Goal: Task Accomplishment & Management: Use online tool/utility

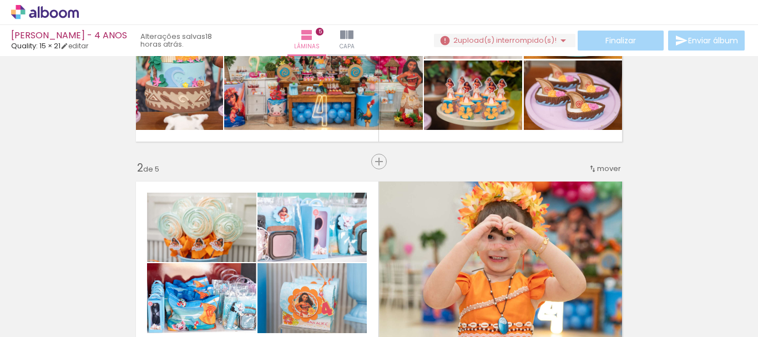
scroll to position [93, 0]
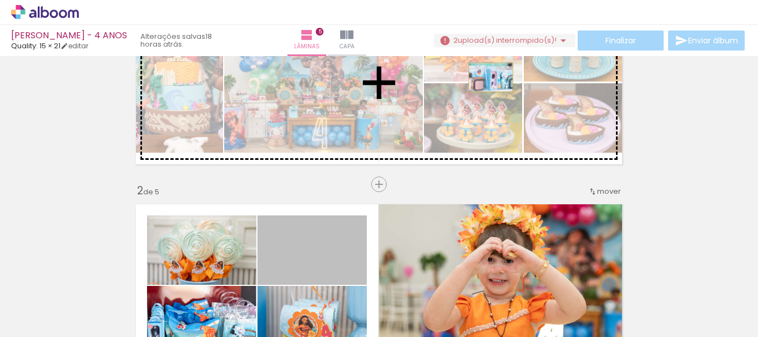
drag, startPoint x: 337, startPoint y: 250, endPoint x: 487, endPoint y: 78, distance: 227.7
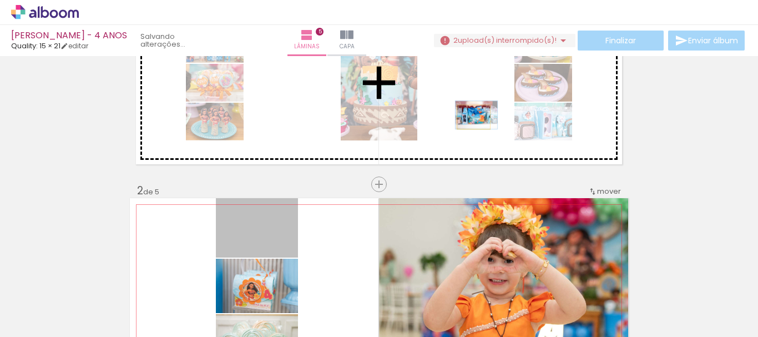
drag, startPoint x: 274, startPoint y: 244, endPoint x: 469, endPoint y: 117, distance: 232.7
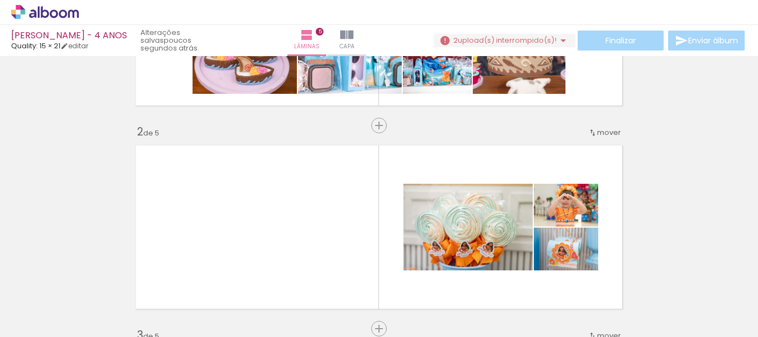
scroll to position [166, 0]
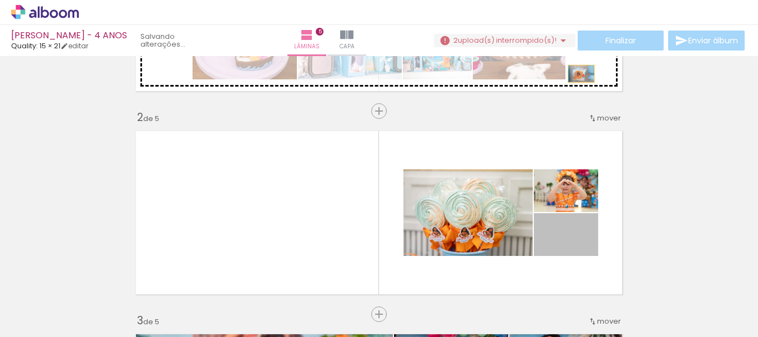
drag, startPoint x: 586, startPoint y: 249, endPoint x: 585, endPoint y: 63, distance: 185.9
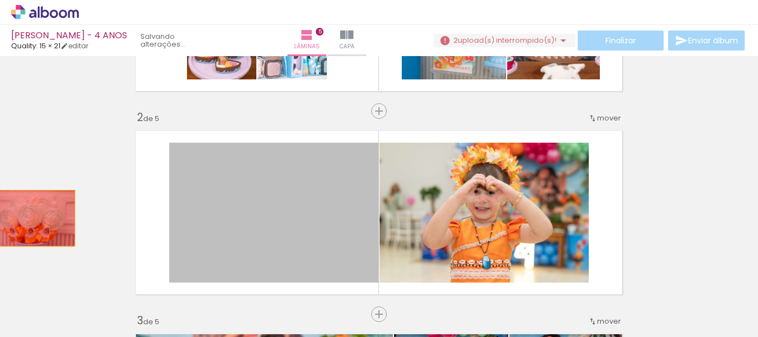
drag, startPoint x: 304, startPoint y: 225, endPoint x: 53, endPoint y: 219, distance: 250.8
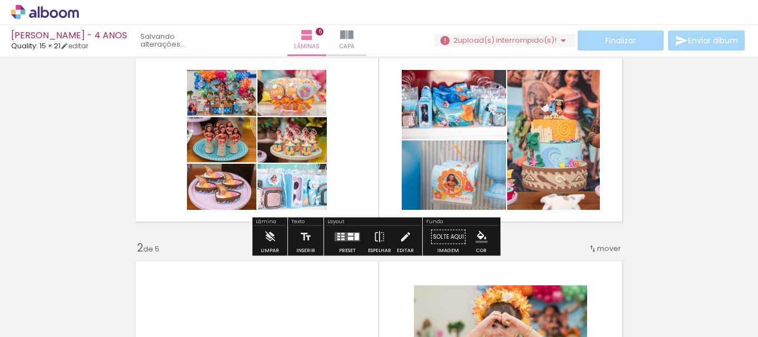
scroll to position [55, 0]
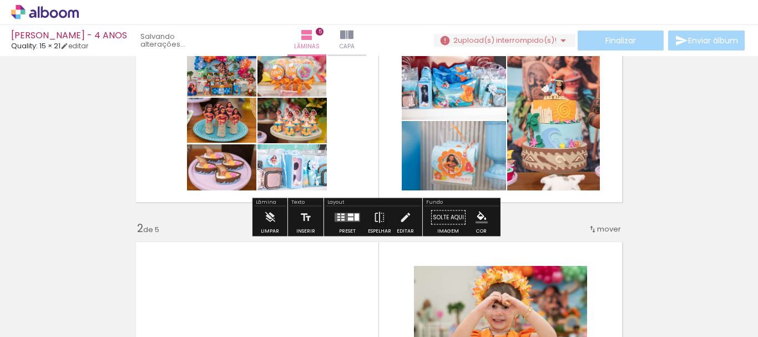
click at [342, 216] on quentale-layouter at bounding box center [348, 217] width 26 height 9
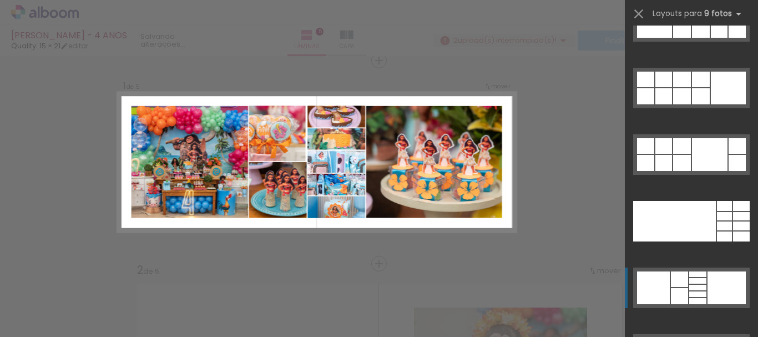
scroll to position [2552, 0]
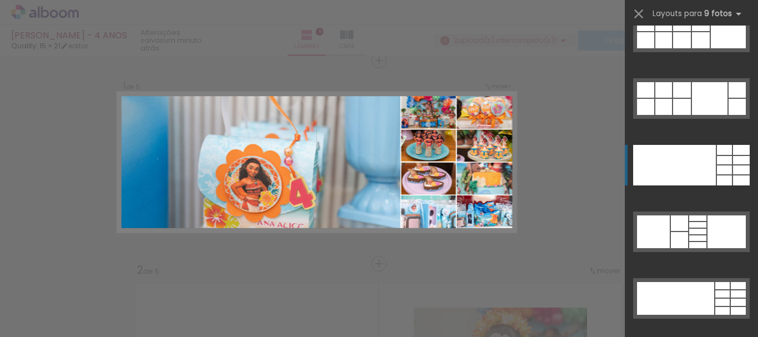
click at [701, 162] on div at bounding box center [674, 165] width 83 height 40
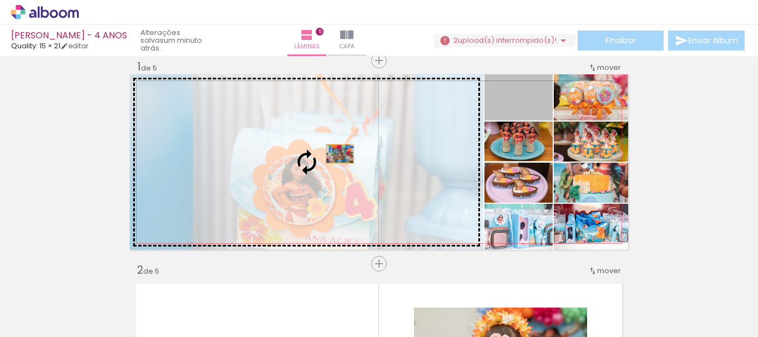
drag, startPoint x: 537, startPoint y: 119, endPoint x: 286, endPoint y: 163, distance: 254.6
click at [0, 0] on slot at bounding box center [0, 0] width 0 height 0
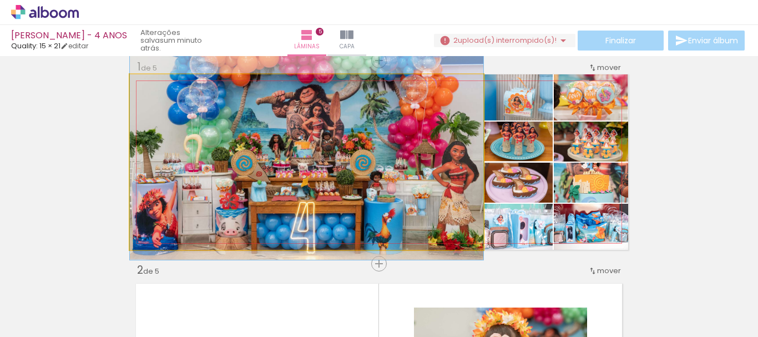
drag, startPoint x: 402, startPoint y: 155, endPoint x: 408, endPoint y: 136, distance: 19.8
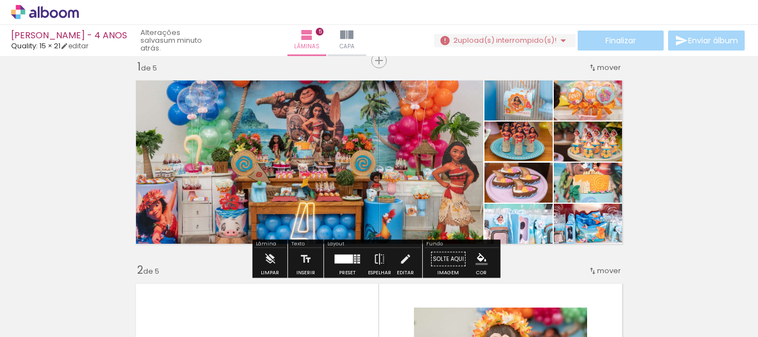
click at [424, 151] on quentale-photo at bounding box center [306, 161] width 353 height 175
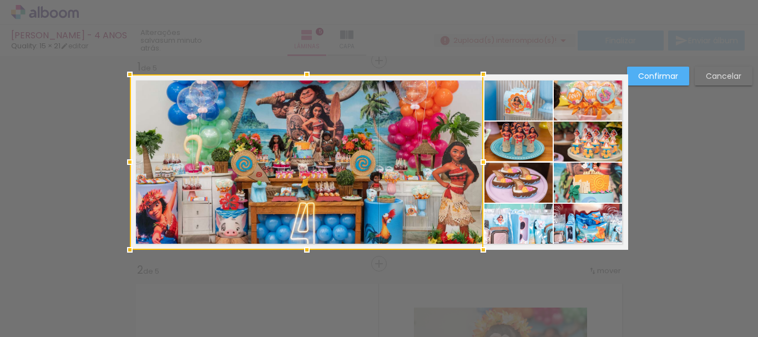
scroll to position [14, 0]
click at [0, 0] on slot "Cancelar" at bounding box center [0, 0] width 0 height 0
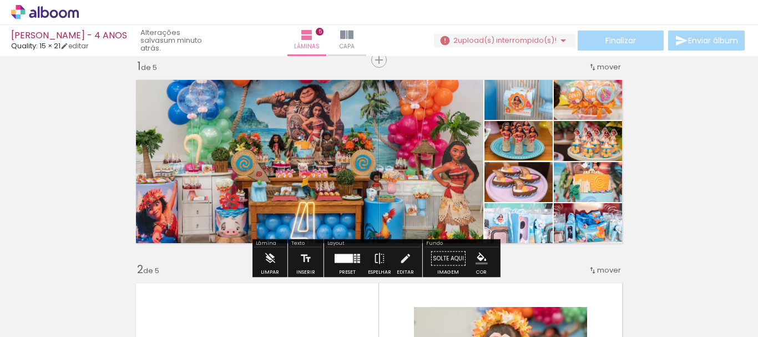
click at [357, 255] on div at bounding box center [358, 255] width 3 height 2
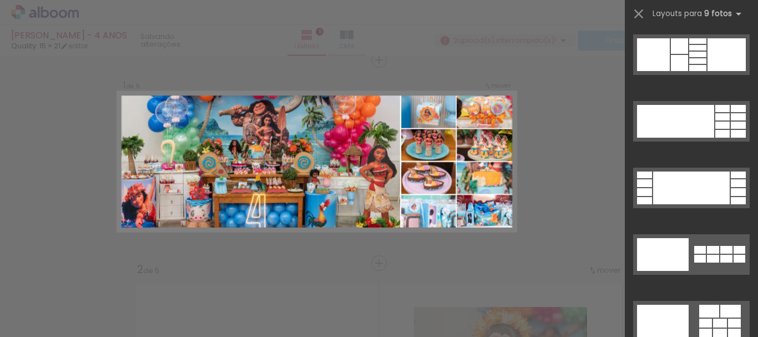
scroll to position [2718, 0]
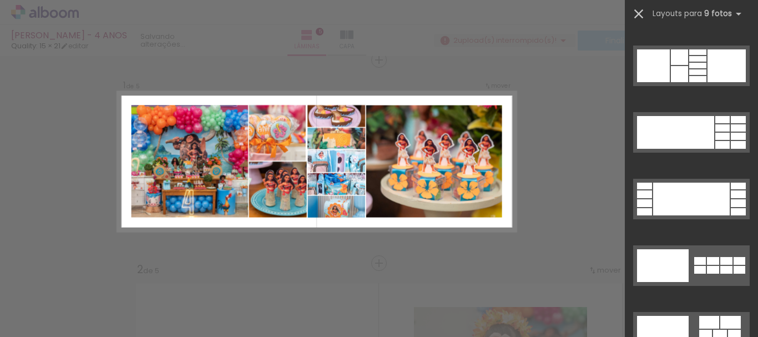
click at [645, 14] on iron-icon at bounding box center [639, 14] width 16 height 16
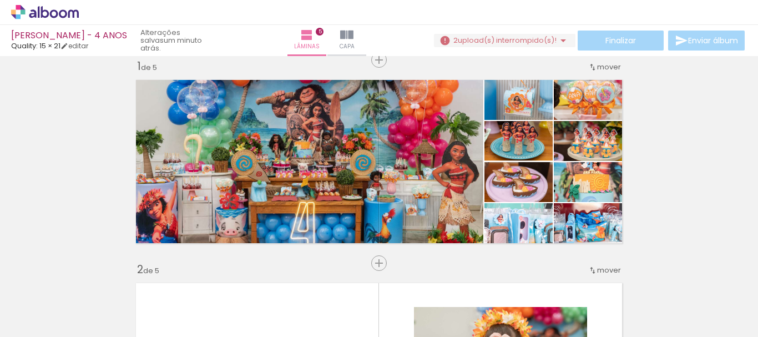
scroll to position [0, 1002]
drag, startPoint x: 305, startPoint y: 319, endPoint x: 295, endPoint y: 320, distance: 9.4
click at [296, 320] on div at bounding box center [289, 299] width 37 height 55
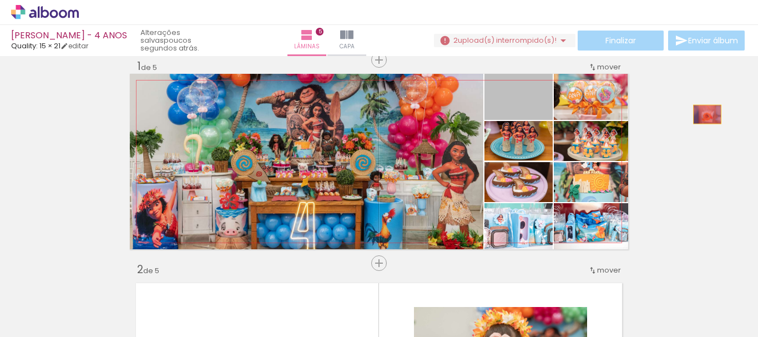
drag, startPoint x: 539, startPoint y: 108, endPoint x: 721, endPoint y: 118, distance: 181.7
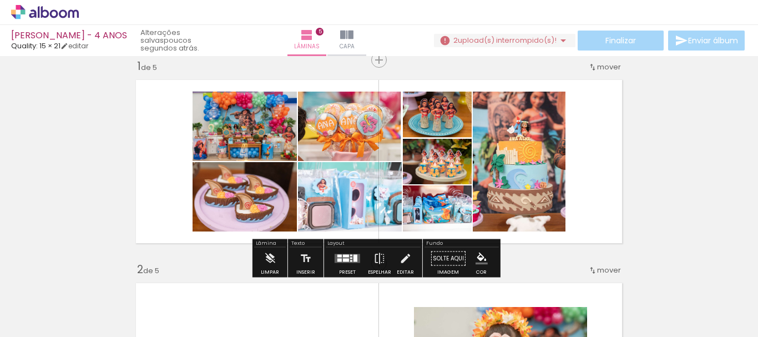
click at [352, 253] on div at bounding box center [347, 258] width 30 height 22
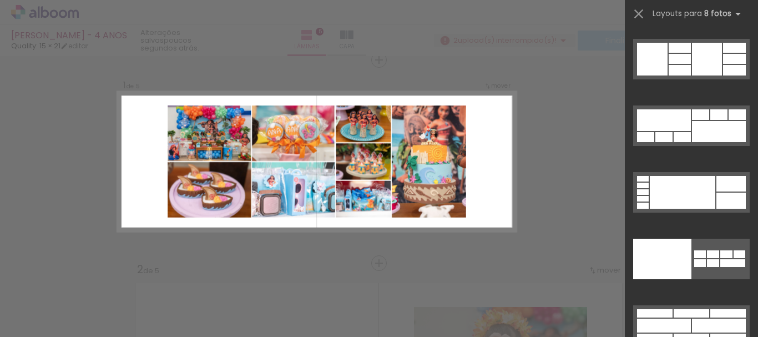
scroll to position [5936, 0]
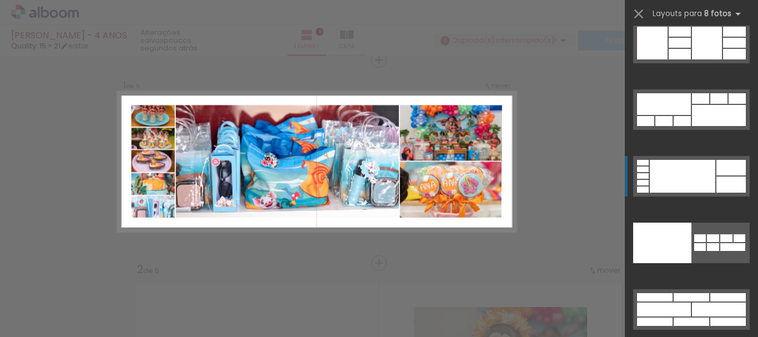
click at [682, 175] on div at bounding box center [682, 176] width 65 height 33
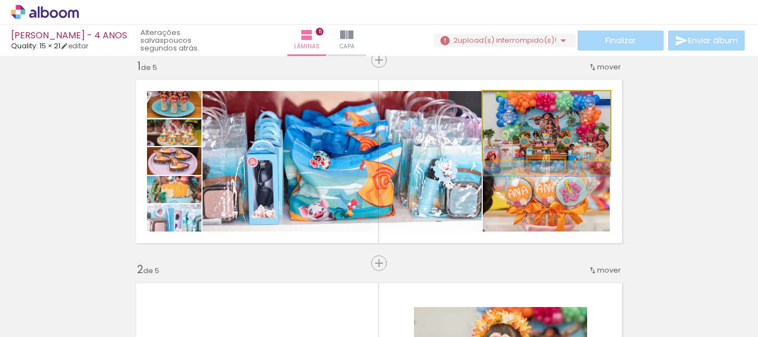
drag, startPoint x: 534, startPoint y: 139, endPoint x: 346, endPoint y: 173, distance: 191.1
click at [0, 0] on slot at bounding box center [0, 0] width 0 height 0
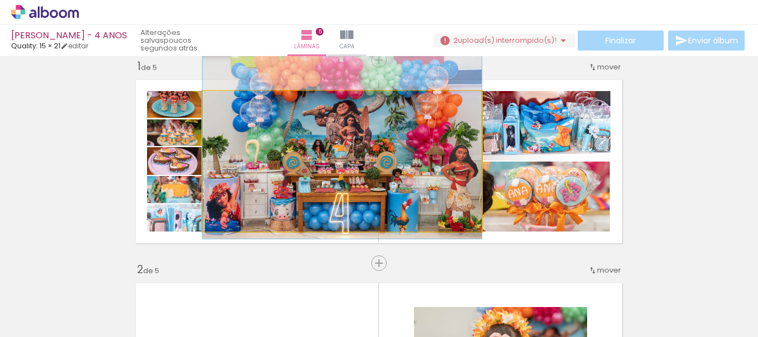
drag, startPoint x: 358, startPoint y: 174, endPoint x: 360, endPoint y: 159, distance: 15.1
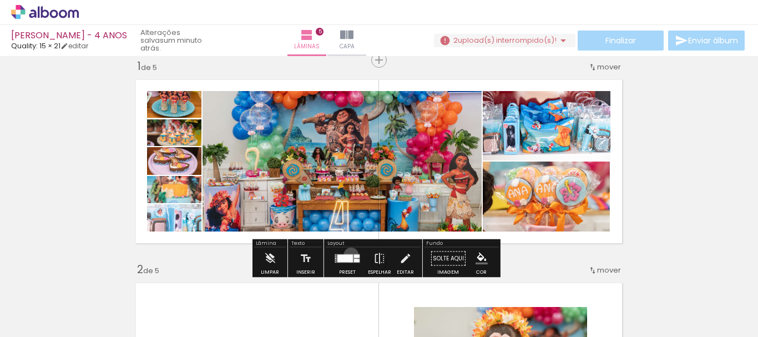
click at [348, 255] on div at bounding box center [345, 259] width 16 height 8
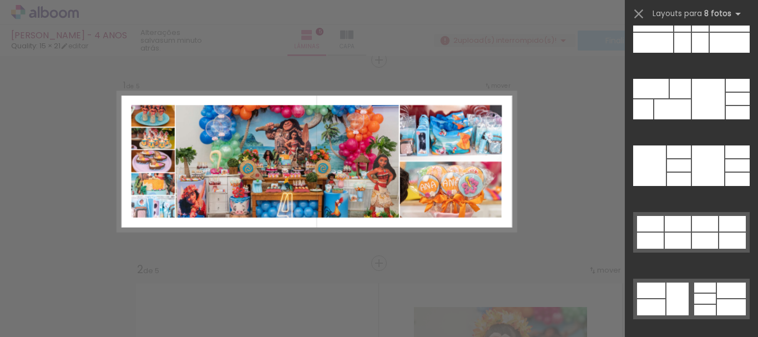
scroll to position [5558, 0]
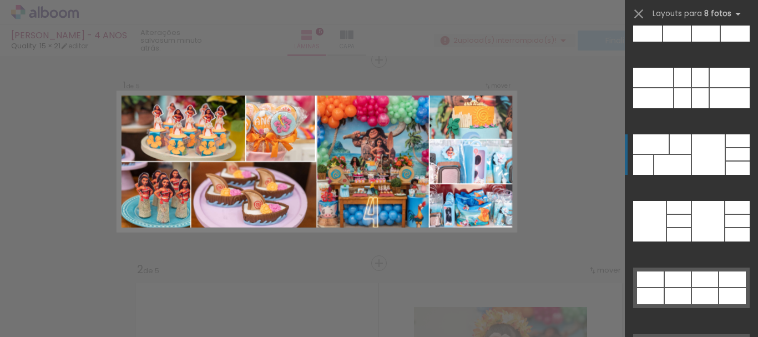
click at [703, 159] on div at bounding box center [708, 154] width 33 height 40
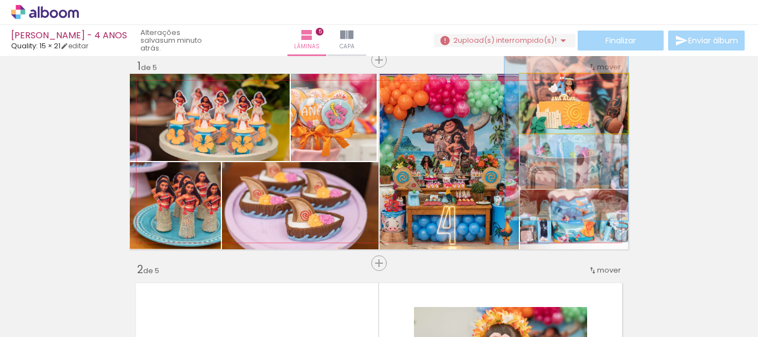
drag, startPoint x: 583, startPoint y: 106, endPoint x: 414, endPoint y: 149, distance: 173.6
click at [0, 0] on slot at bounding box center [0, 0] width 0 height 0
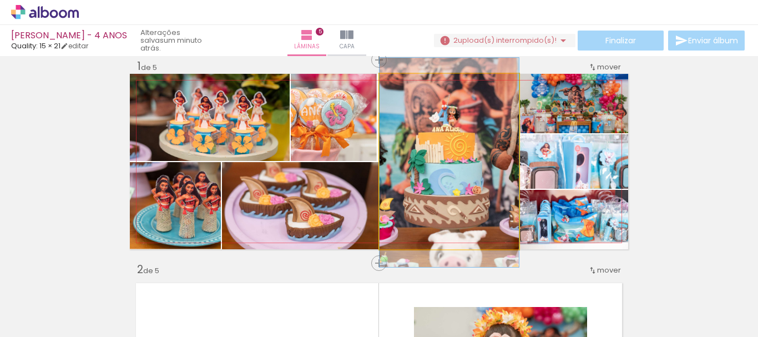
drag, startPoint x: 468, startPoint y: 164, endPoint x: 479, endPoint y: 166, distance: 10.8
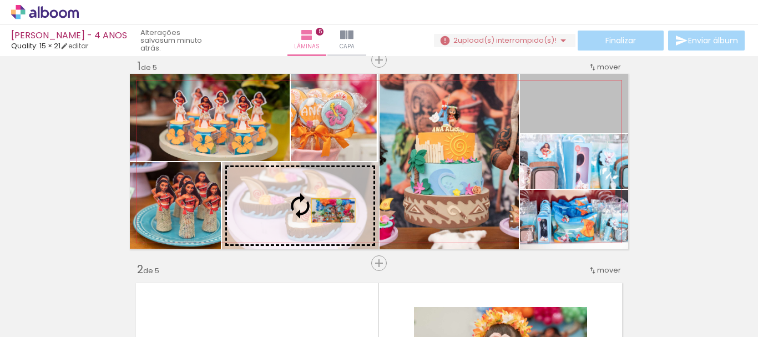
drag, startPoint x: 590, startPoint y: 121, endPoint x: 324, endPoint y: 211, distance: 280.9
click at [0, 0] on slot at bounding box center [0, 0] width 0 height 0
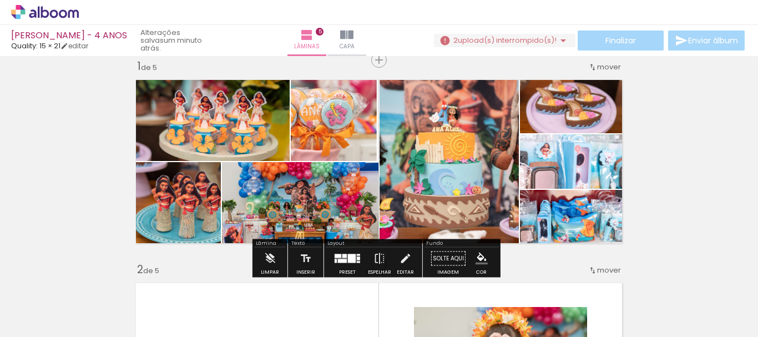
click at [348, 254] on div at bounding box center [352, 258] width 8 height 9
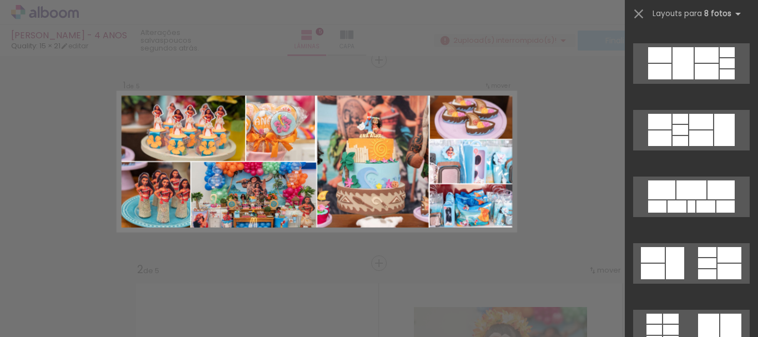
scroll to position [0, 0]
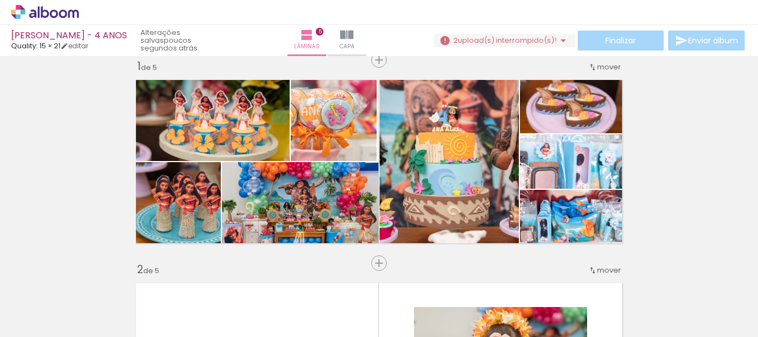
scroll to position [0, 556]
drag, startPoint x: 293, startPoint y: 310, endPoint x: 375, endPoint y: 204, distance: 133.7
click at [376, 188] on quentale-workspace at bounding box center [379, 168] width 758 height 337
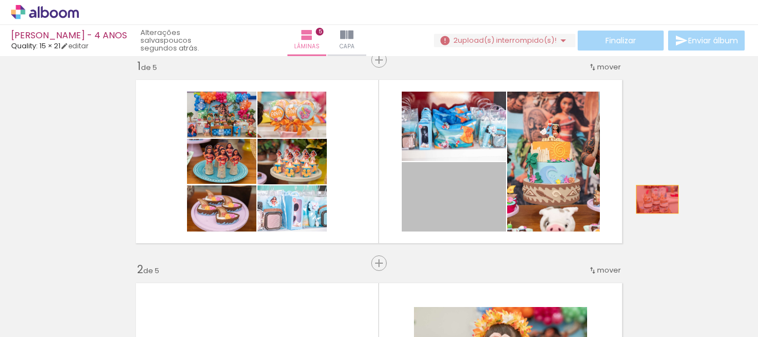
drag, startPoint x: 443, startPoint y: 213, endPoint x: 650, endPoint y: 202, distance: 207.2
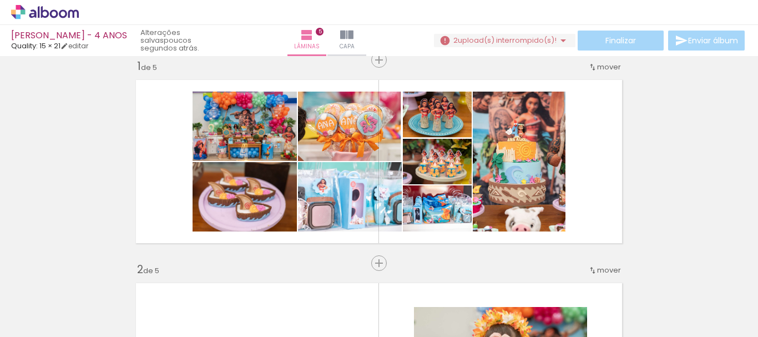
scroll to position [0, 1146]
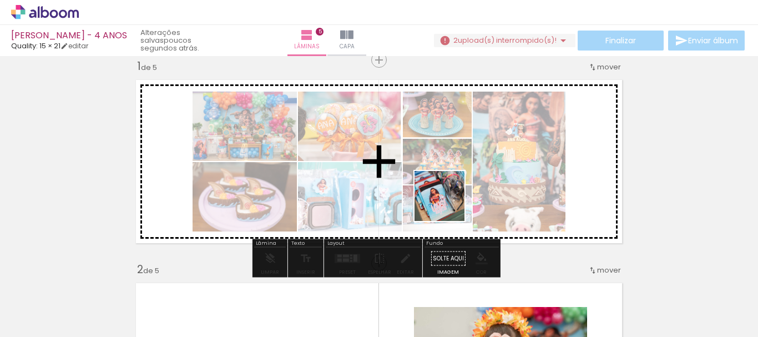
drag, startPoint x: 401, startPoint y: 311, endPoint x: 454, endPoint y: 183, distance: 139.3
click at [454, 183] on quentale-workspace at bounding box center [379, 168] width 758 height 337
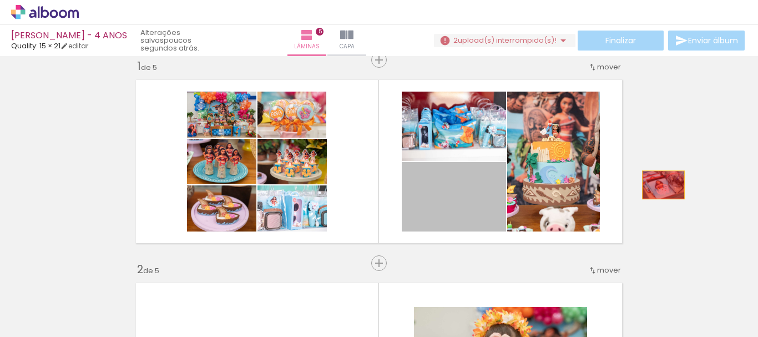
drag, startPoint x: 459, startPoint y: 219, endPoint x: 659, endPoint y: 185, distance: 203.1
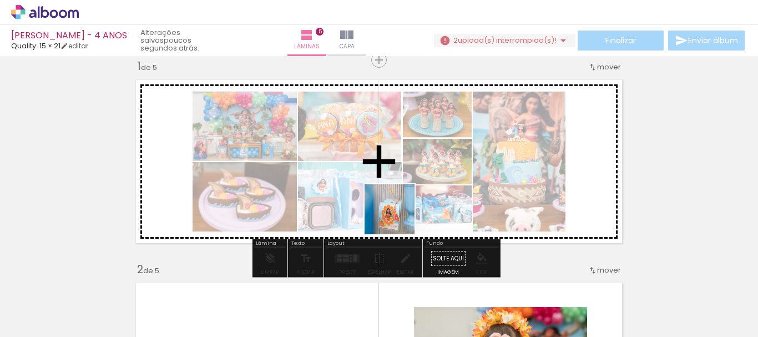
drag, startPoint x: 356, startPoint y: 309, endPoint x: 398, endPoint y: 216, distance: 102.0
click at [398, 216] on quentale-workspace at bounding box center [379, 168] width 758 height 337
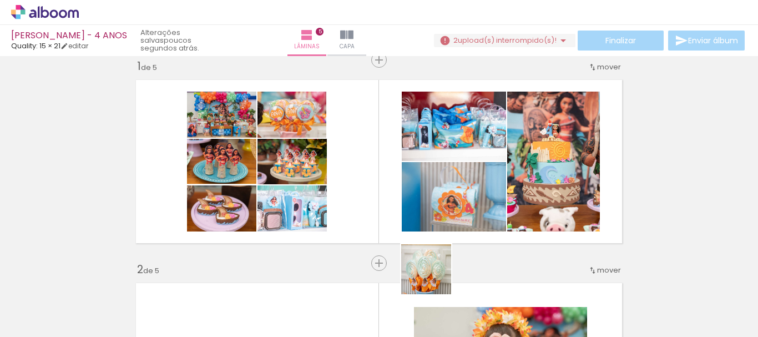
drag, startPoint x: 434, startPoint y: 277, endPoint x: 270, endPoint y: 322, distance: 170.2
click at [368, 191] on quentale-workspace at bounding box center [379, 168] width 758 height 337
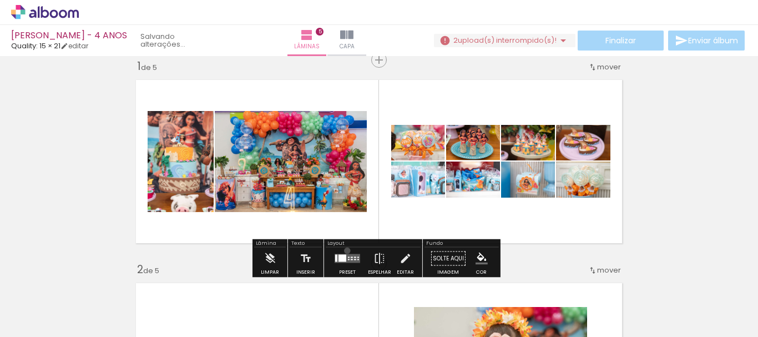
click at [345, 250] on div at bounding box center [347, 258] width 30 height 22
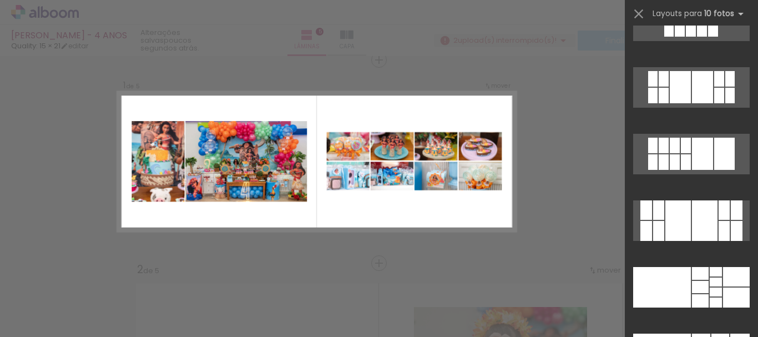
scroll to position [2607, 0]
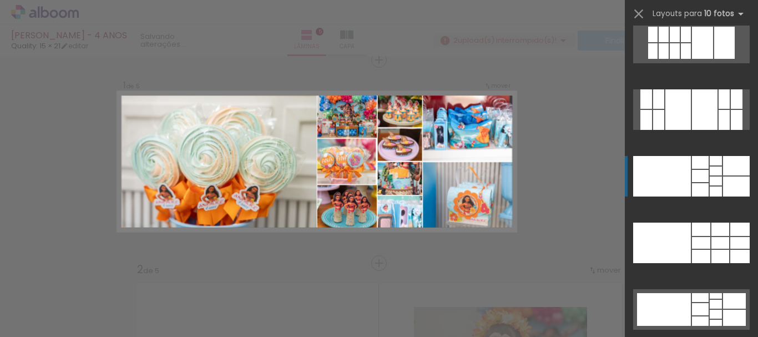
click at [716, 173] on div at bounding box center [716, 170] width 12 height 9
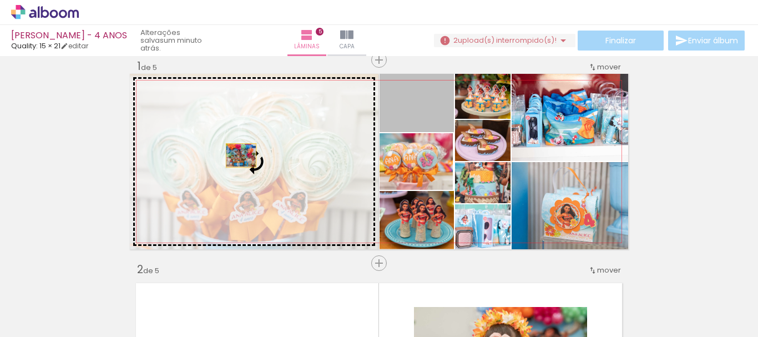
drag, startPoint x: 429, startPoint y: 119, endPoint x: 237, endPoint y: 155, distance: 196.0
click at [0, 0] on slot at bounding box center [0, 0] width 0 height 0
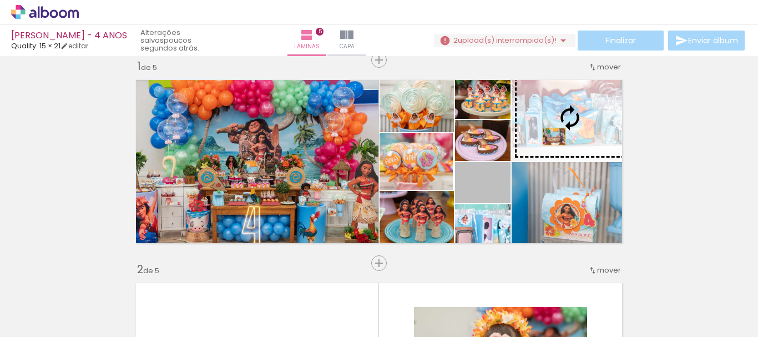
drag, startPoint x: 504, startPoint y: 192, endPoint x: 563, endPoint y: 129, distance: 86.4
click at [0, 0] on slot at bounding box center [0, 0] width 0 height 0
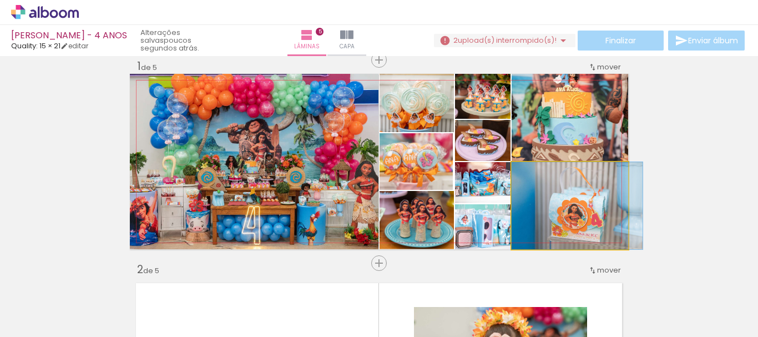
drag, startPoint x: 595, startPoint y: 235, endPoint x: 687, endPoint y: 201, distance: 98.1
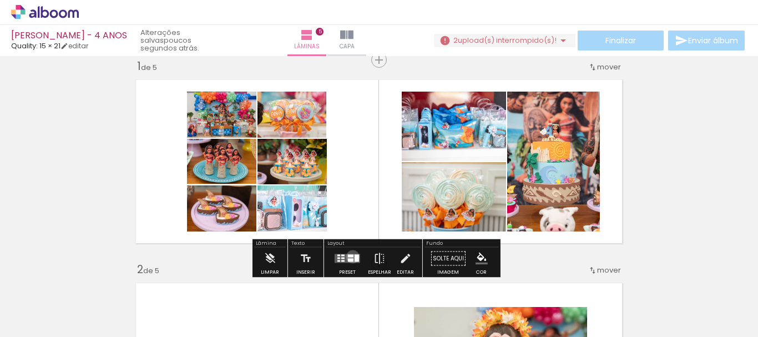
click at [350, 256] on div at bounding box center [351, 256] width 6 height 3
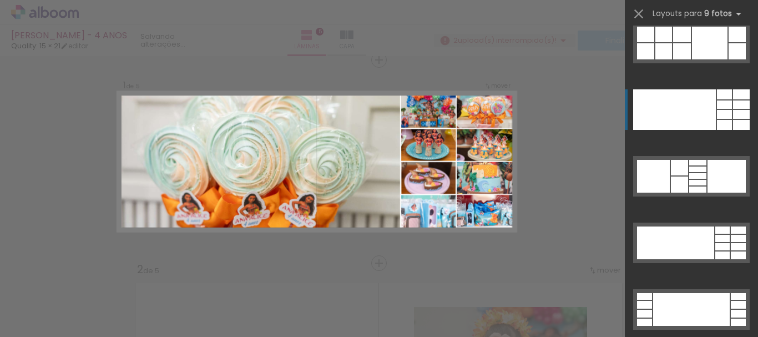
drag, startPoint x: 696, startPoint y: 117, endPoint x: 692, endPoint y: 136, distance: 19.8
click at [696, 117] on div at bounding box center [674, 109] width 83 height 40
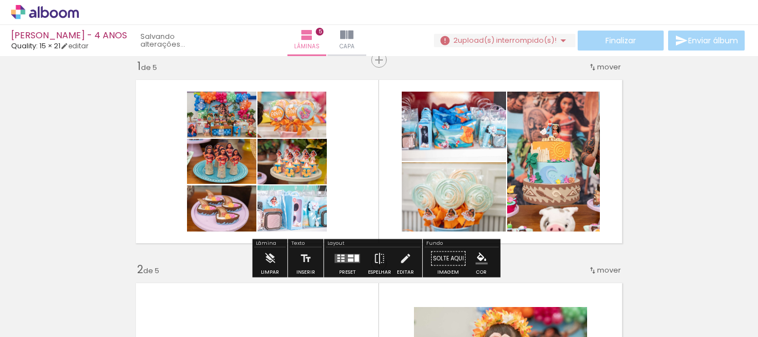
click at [343, 259] on quentale-layouter at bounding box center [348, 258] width 26 height 9
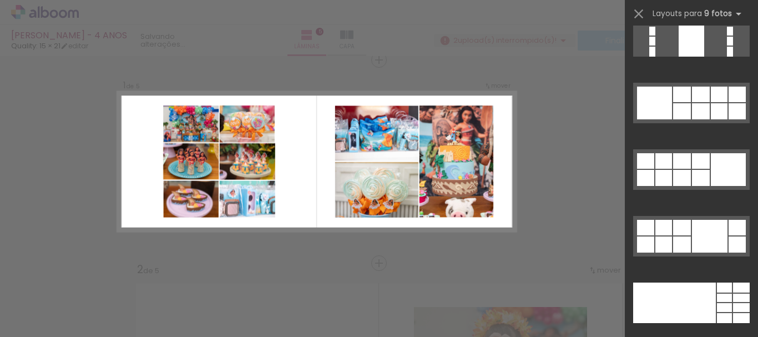
scroll to position [2469, 0]
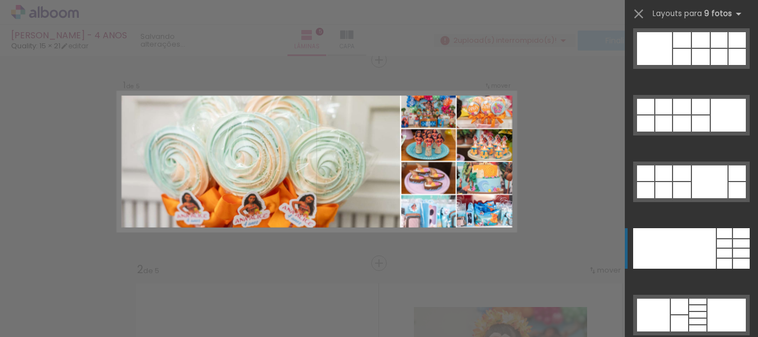
click at [685, 257] on div at bounding box center [674, 248] width 83 height 40
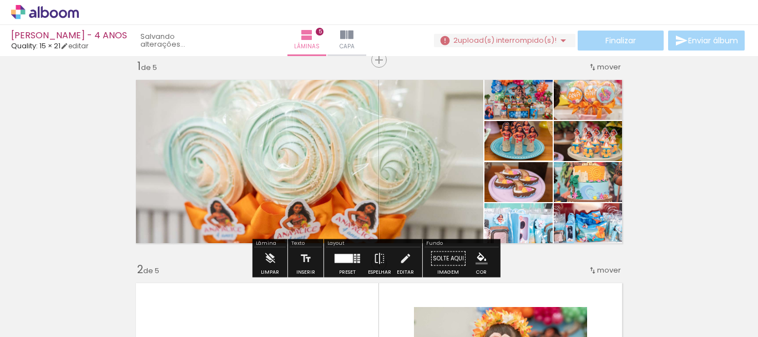
click at [341, 179] on quentale-photo at bounding box center [306, 161] width 353 height 175
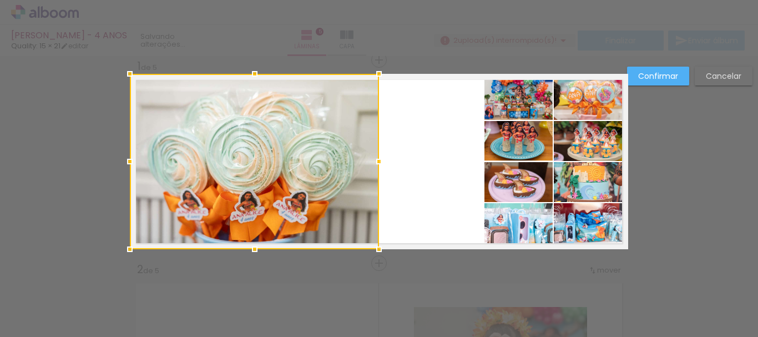
drag, startPoint x: 479, startPoint y: 163, endPoint x: 374, endPoint y: 165, distance: 104.3
click at [374, 165] on div at bounding box center [379, 161] width 22 height 22
click at [534, 109] on quentale-photo at bounding box center [518, 97] width 68 height 46
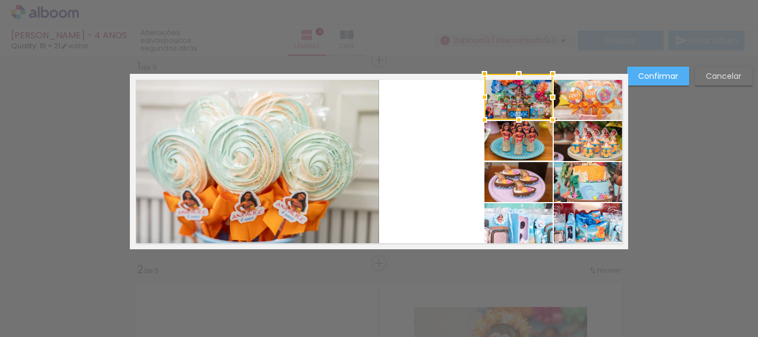
click at [528, 141] on quentale-photo at bounding box center [518, 141] width 68 height 40
click at [533, 186] on quentale-photo at bounding box center [518, 182] width 68 height 40
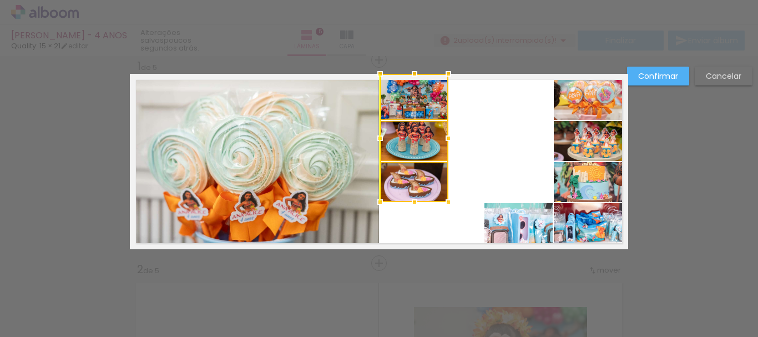
drag, startPoint x: 528, startPoint y: 135, endPoint x: 423, endPoint y: 133, distance: 104.9
click at [423, 133] on div at bounding box center [414, 138] width 68 height 128
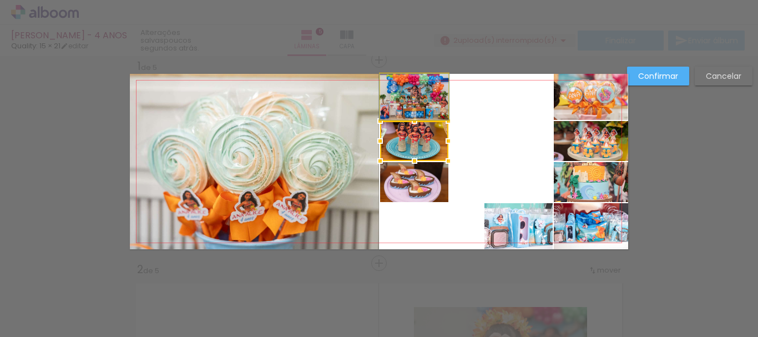
click at [419, 98] on quentale-photo at bounding box center [414, 97] width 68 height 46
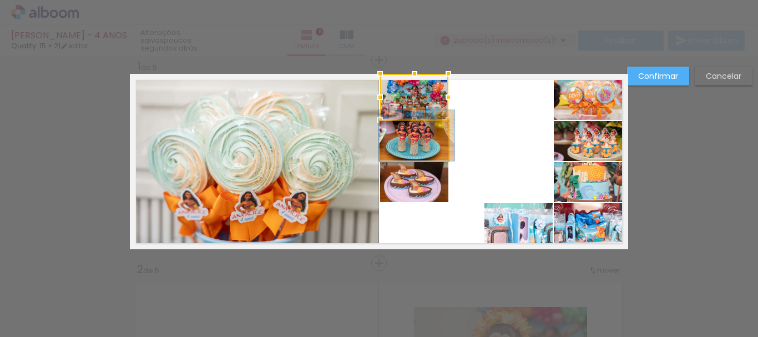
click at [430, 153] on quentale-photo at bounding box center [414, 141] width 68 height 40
click at [431, 183] on quentale-photo at bounding box center [414, 182] width 68 height 40
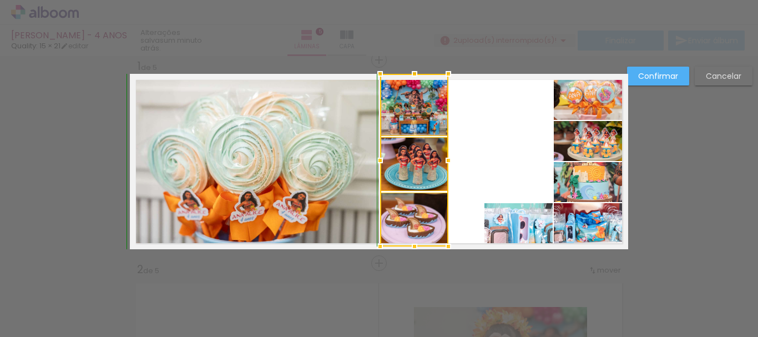
drag, startPoint x: 413, startPoint y: 202, endPoint x: 417, endPoint y: 253, distance: 50.6
click at [417, 253] on div at bounding box center [414, 246] width 22 height 22
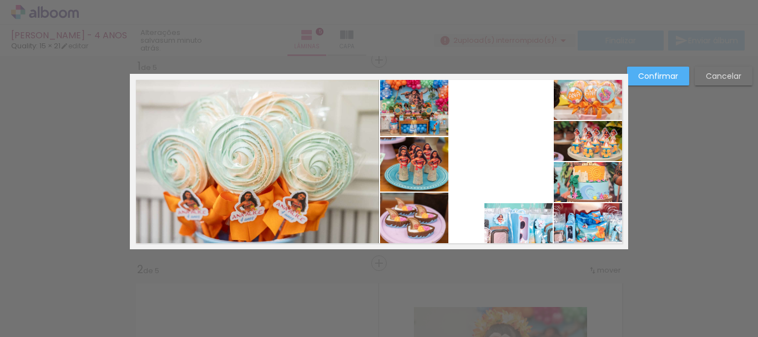
click at [427, 117] on quentale-photo at bounding box center [414, 105] width 68 height 62
click at [432, 174] on quentale-photo at bounding box center [414, 164] width 68 height 54
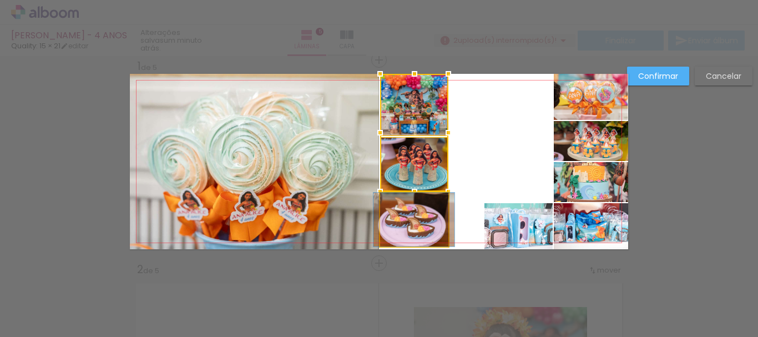
click at [430, 225] on quentale-photo at bounding box center [414, 220] width 68 height 54
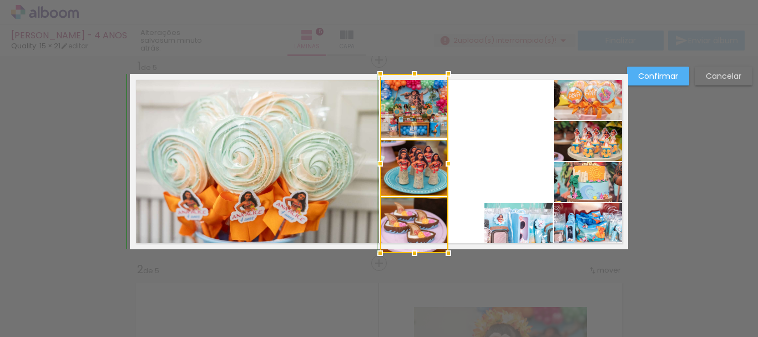
drag, startPoint x: 408, startPoint y: 247, endPoint x: 409, endPoint y: 242, distance: 5.7
click at [409, 242] on div at bounding box center [414, 253] width 22 height 22
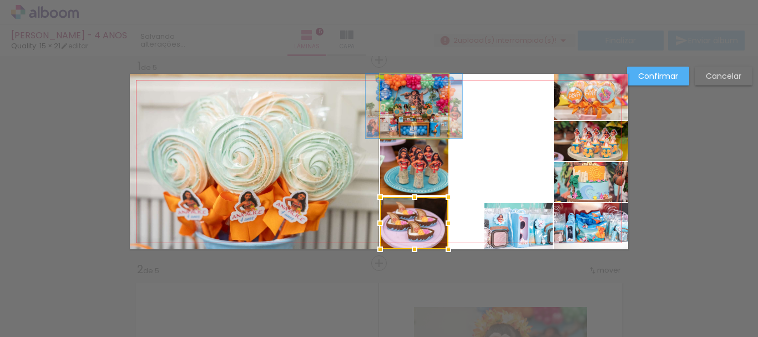
click at [421, 125] on quentale-photo at bounding box center [414, 106] width 68 height 64
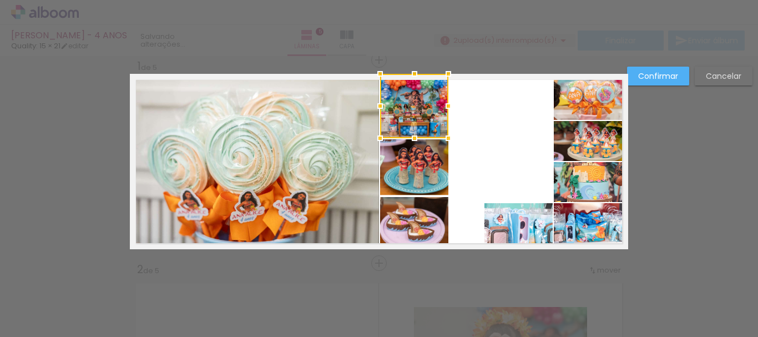
click at [426, 170] on quentale-photo at bounding box center [414, 167] width 68 height 56
click at [433, 216] on quentale-photo at bounding box center [414, 223] width 68 height 52
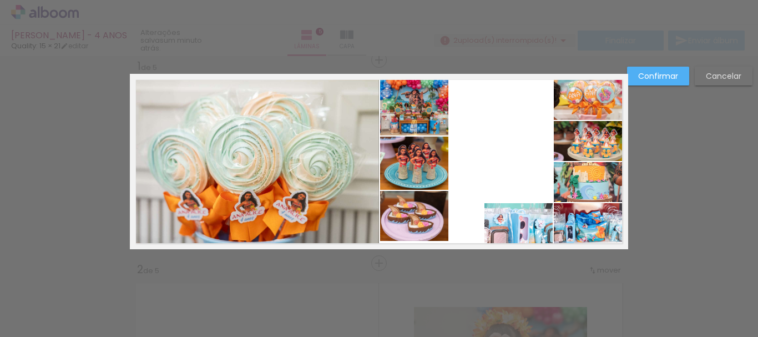
click at [420, 113] on quentale-photo at bounding box center [414, 105] width 68 height 62
click at [422, 165] on quentale-photo at bounding box center [414, 162] width 68 height 53
click at [419, 210] on quentale-photo at bounding box center [414, 216] width 68 height 50
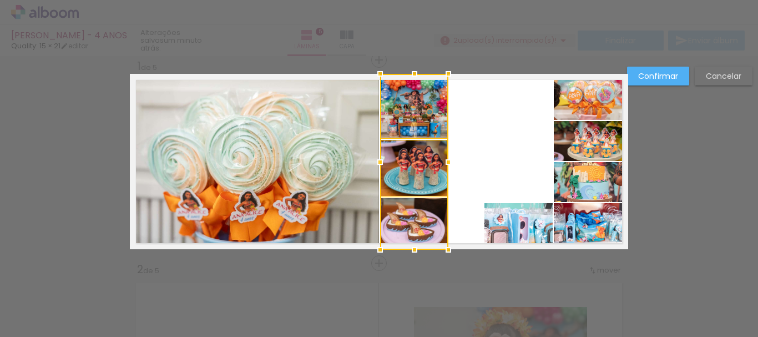
drag, startPoint x: 410, startPoint y: 241, endPoint x: 418, endPoint y: 242, distance: 7.8
click at [418, 242] on div at bounding box center [414, 250] width 22 height 22
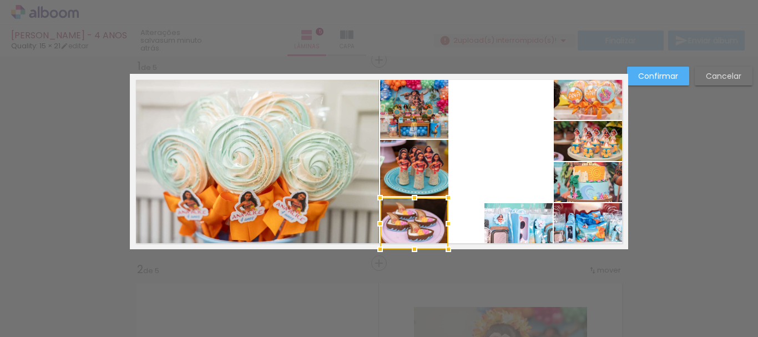
click at [508, 149] on quentale-layouter at bounding box center [379, 161] width 498 height 175
click at [437, 111] on quentale-photo at bounding box center [414, 106] width 68 height 65
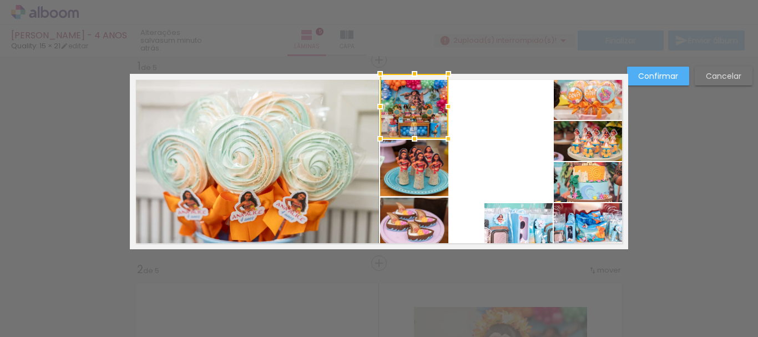
click at [431, 174] on quentale-photo at bounding box center [414, 168] width 68 height 57
click at [431, 231] on quentale-photo at bounding box center [414, 223] width 68 height 52
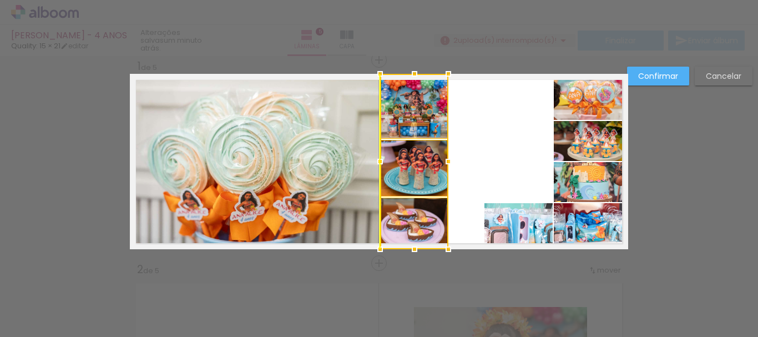
drag, startPoint x: 418, startPoint y: 158, endPoint x: 421, endPoint y: 132, distance: 25.7
click at [421, 132] on div at bounding box center [414, 161] width 68 height 175
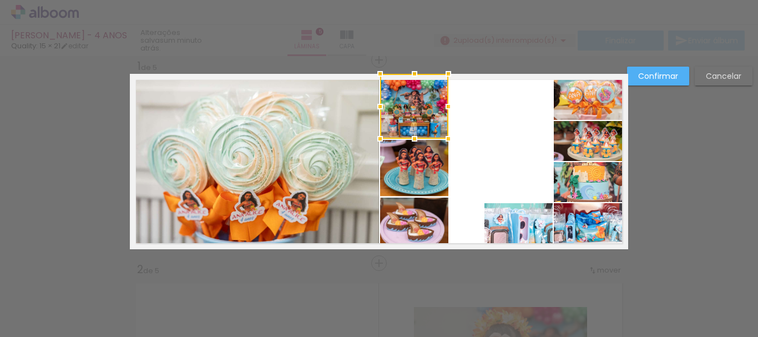
click at [463, 119] on quentale-layouter at bounding box center [379, 161] width 498 height 175
click at [494, 177] on quentale-layouter at bounding box center [379, 161] width 498 height 175
click at [419, 113] on quentale-photo at bounding box center [414, 106] width 68 height 65
drag, startPoint x: 411, startPoint y: 139, endPoint x: 480, endPoint y: 159, distance: 72.7
click at [416, 161] on album-spread "1 de 5" at bounding box center [379, 161] width 498 height 175
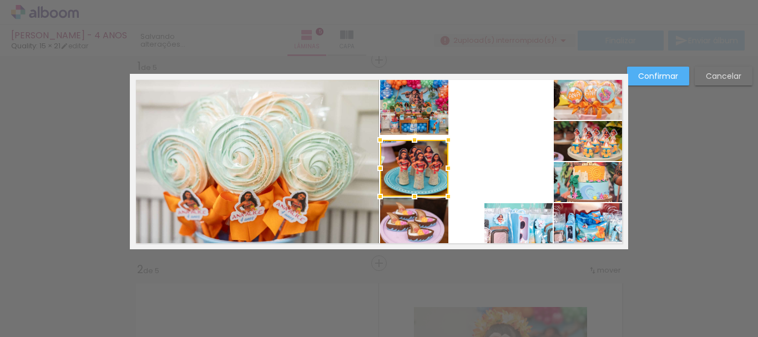
click at [519, 153] on quentale-layouter at bounding box center [379, 161] width 498 height 175
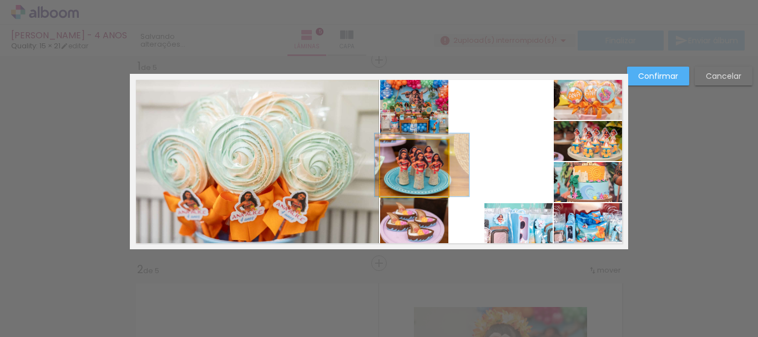
click at [409, 171] on quentale-photo at bounding box center [414, 168] width 68 height 57
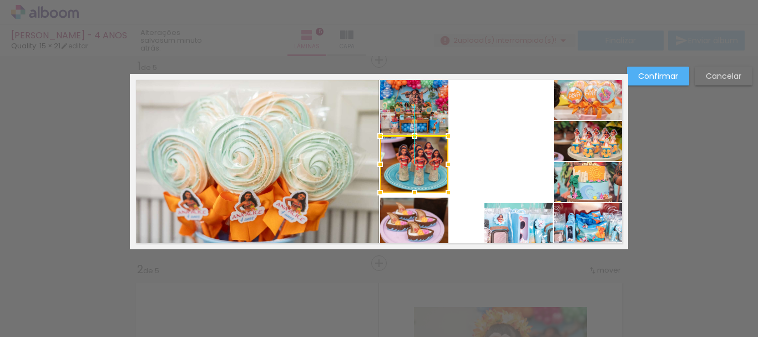
click at [430, 161] on div at bounding box center [414, 164] width 68 height 57
click at [492, 164] on quentale-layouter at bounding box center [379, 161] width 498 height 175
click at [401, 231] on quentale-photo at bounding box center [414, 223] width 68 height 52
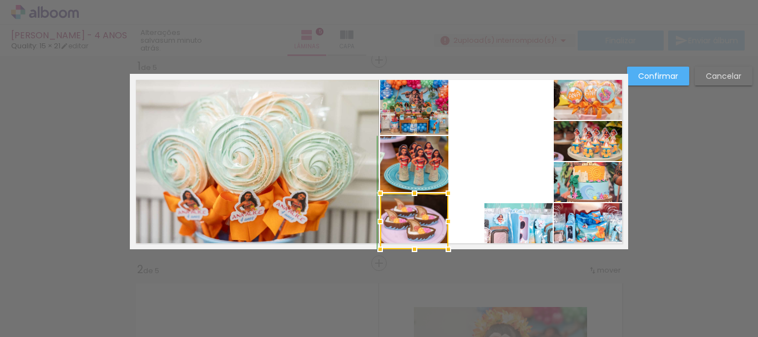
click at [412, 196] on div at bounding box center [414, 193] width 22 height 22
click at [480, 153] on quentale-layouter at bounding box center [379, 161] width 498 height 175
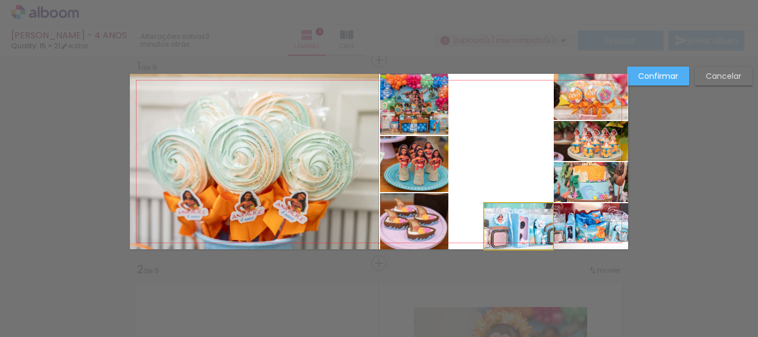
click at [514, 235] on quentale-photo at bounding box center [518, 226] width 68 height 46
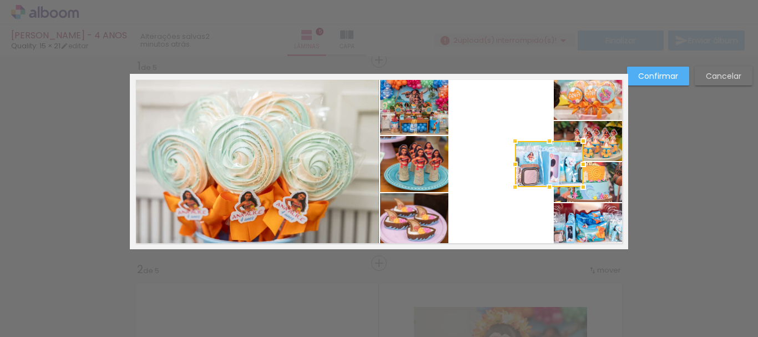
drag, startPoint x: 543, startPoint y: 226, endPoint x: 554, endPoint y: 160, distance: 66.3
click at [554, 160] on div at bounding box center [549, 164] width 68 height 46
click at [596, 89] on quentale-photo at bounding box center [591, 97] width 74 height 46
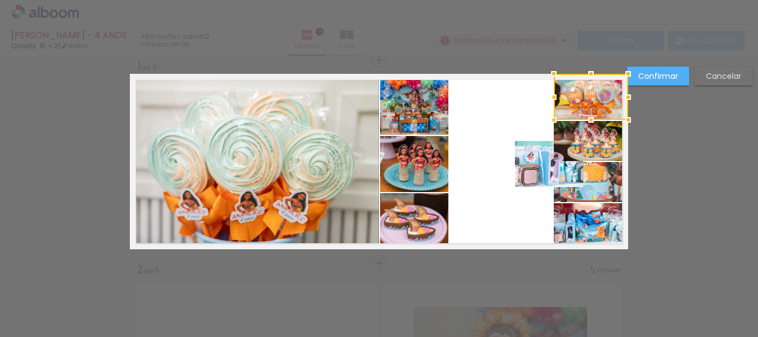
click at [608, 150] on quentale-photo at bounding box center [591, 141] width 74 height 40
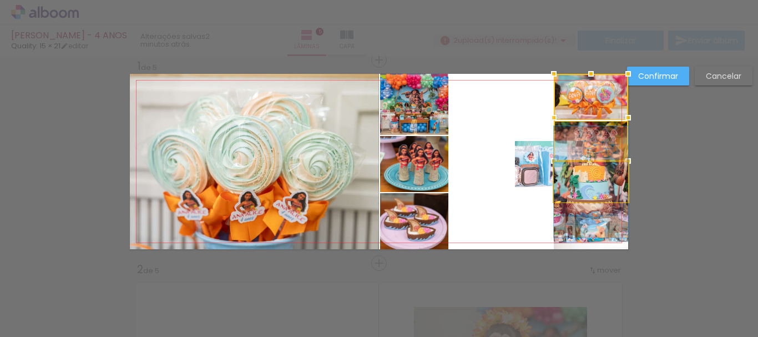
click at [608, 187] on quentale-photo at bounding box center [591, 182] width 74 height 40
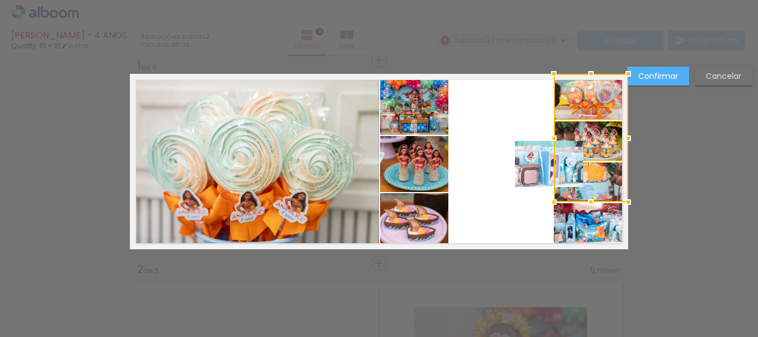
click at [599, 230] on quentale-photo at bounding box center [591, 226] width 74 height 46
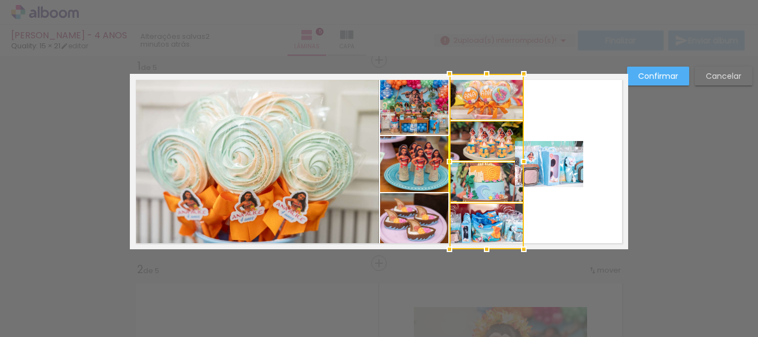
drag, startPoint x: 609, startPoint y: 142, endPoint x: 502, endPoint y: 139, distance: 106.6
click at [502, 139] on div at bounding box center [486, 161] width 74 height 175
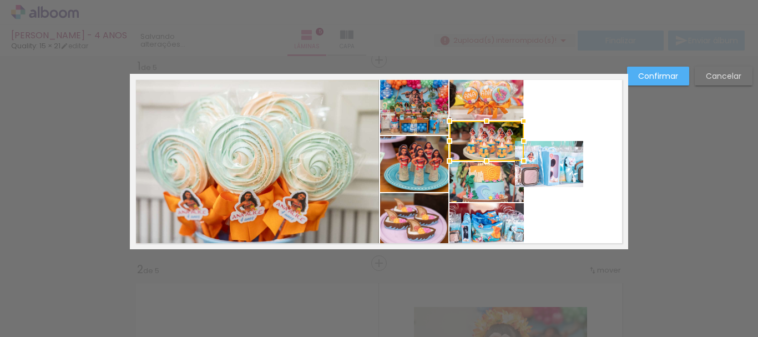
drag, startPoint x: 596, startPoint y: 139, endPoint x: 596, endPoint y: 145, distance: 6.1
click at [597, 139] on quentale-layouter at bounding box center [379, 161] width 498 height 175
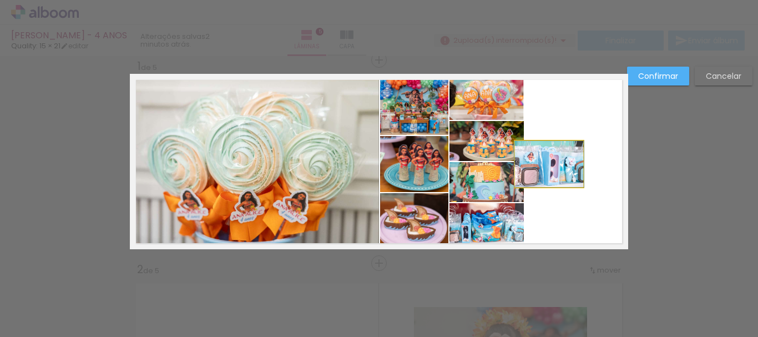
click at [576, 166] on quentale-photo at bounding box center [549, 164] width 68 height 46
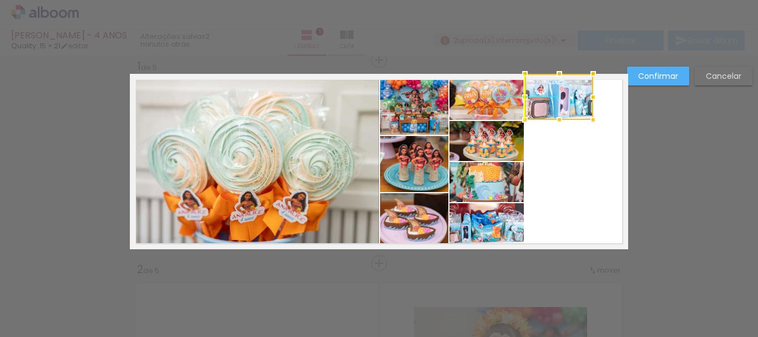
drag, startPoint x: 553, startPoint y: 166, endPoint x: 565, endPoint y: 100, distance: 66.5
click at [565, 100] on div at bounding box center [559, 97] width 68 height 46
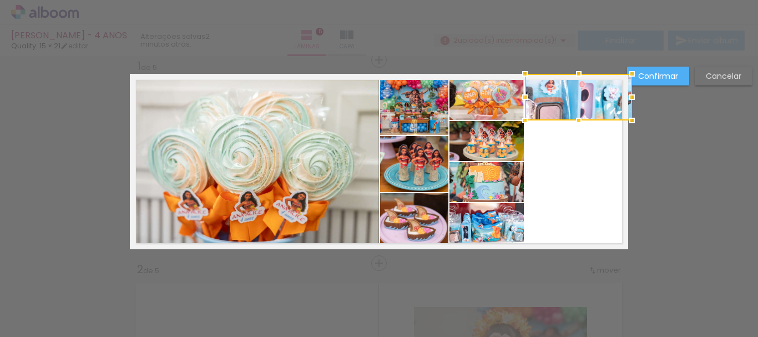
drag, startPoint x: 586, startPoint y: 100, endPoint x: 620, endPoint y: 103, distance: 34.0
click at [621, 103] on div at bounding box center [632, 97] width 22 height 22
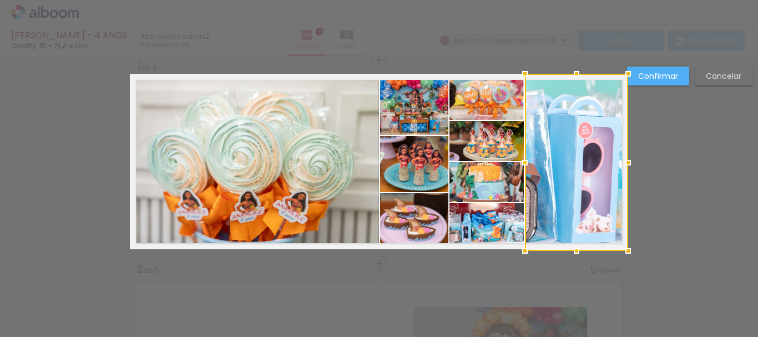
drag, startPoint x: 572, startPoint y: 119, endPoint x: 579, endPoint y: 252, distance: 133.3
click at [579, 252] on div at bounding box center [576, 251] width 22 height 22
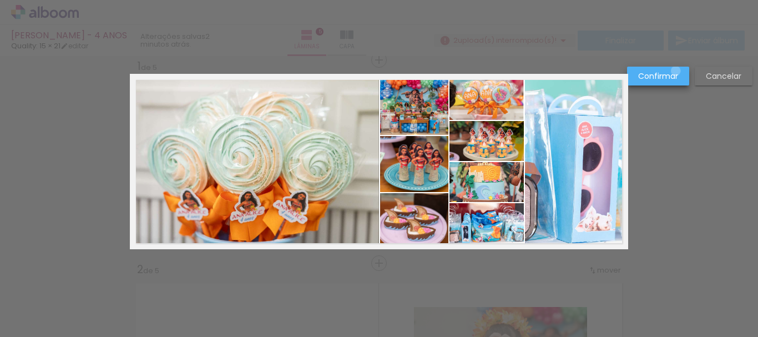
click at [0, 0] on slot "Confirmar" at bounding box center [0, 0] width 0 height 0
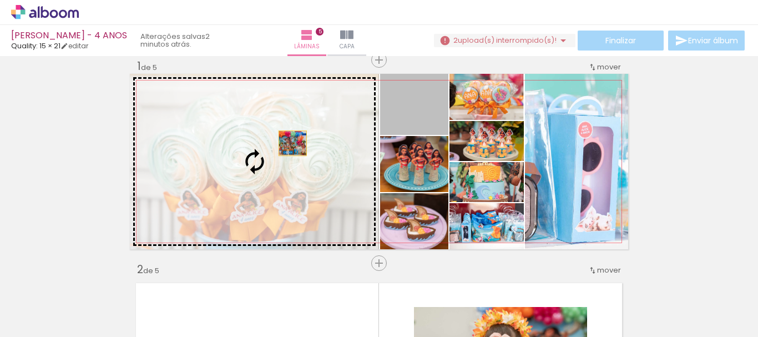
drag, startPoint x: 431, startPoint y: 115, endPoint x: 288, endPoint y: 143, distance: 145.2
click at [0, 0] on slot at bounding box center [0, 0] width 0 height 0
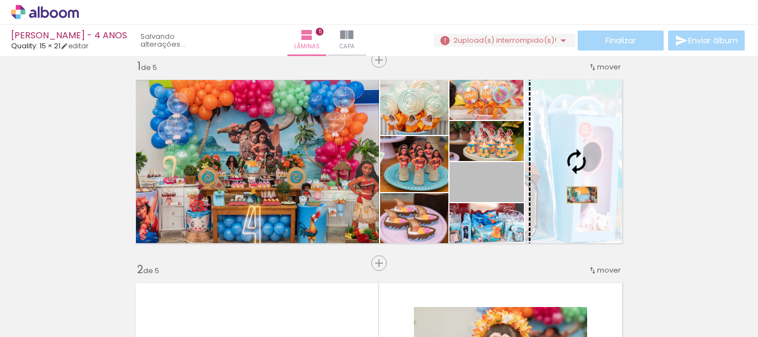
drag, startPoint x: 509, startPoint y: 195, endPoint x: 581, endPoint y: 196, distance: 72.1
click at [0, 0] on slot at bounding box center [0, 0] width 0 height 0
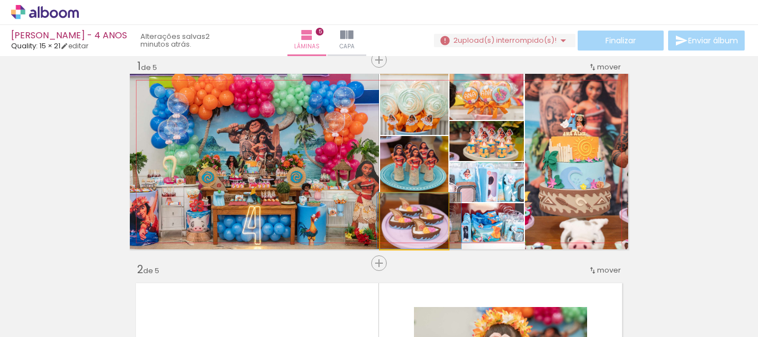
drag, startPoint x: 433, startPoint y: 229, endPoint x: 438, endPoint y: 224, distance: 7.5
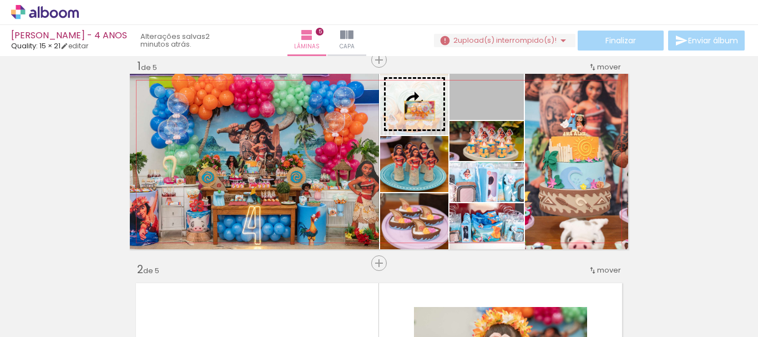
drag, startPoint x: 511, startPoint y: 110, endPoint x: 406, endPoint y: 112, distance: 106.0
click at [0, 0] on slot at bounding box center [0, 0] width 0 height 0
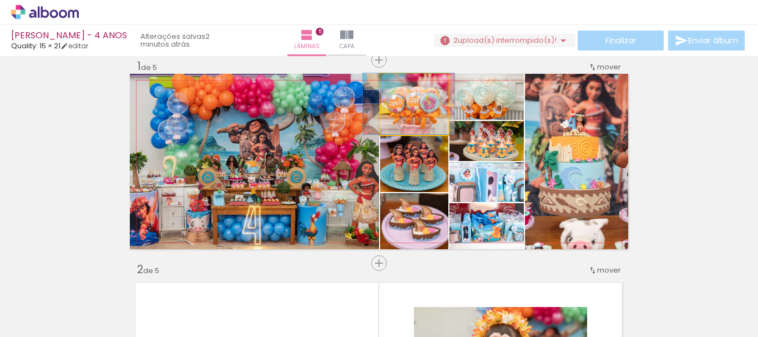
drag, startPoint x: 433, startPoint y: 133, endPoint x: 427, endPoint y: 131, distance: 5.8
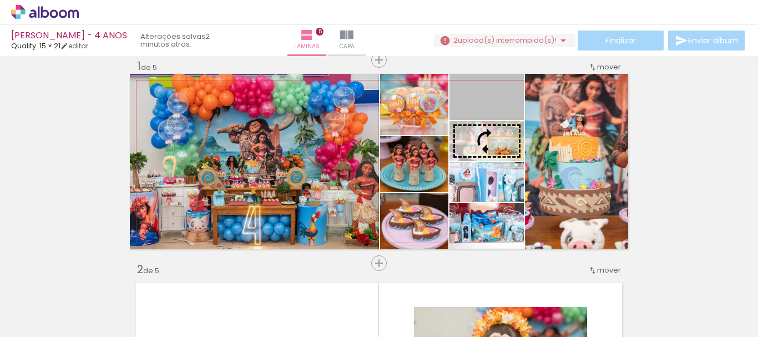
drag, startPoint x: 512, startPoint y: 109, endPoint x: 499, endPoint y: 145, distance: 38.8
click at [0, 0] on slot at bounding box center [0, 0] width 0 height 0
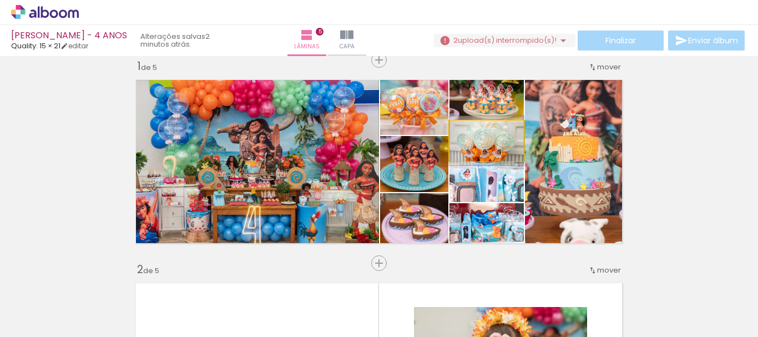
drag, startPoint x: 510, startPoint y: 153, endPoint x: 501, endPoint y: 153, distance: 8.9
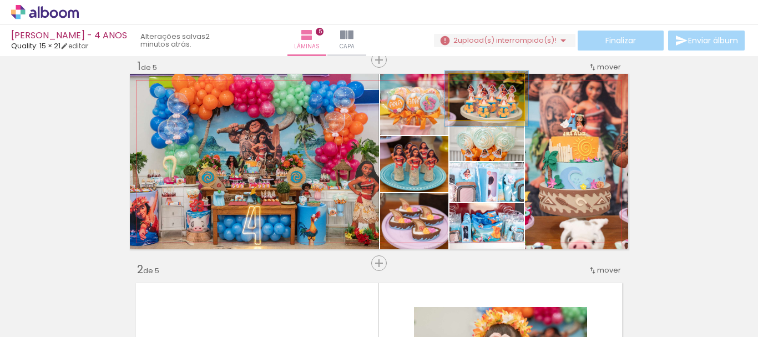
type paper-slider "112"
click at [473, 83] on div at bounding box center [478, 85] width 10 height 10
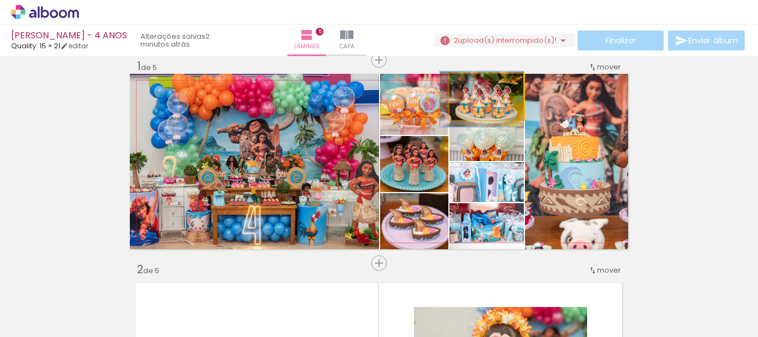
drag, startPoint x: 511, startPoint y: 110, endPoint x: 499, endPoint y: 111, distance: 11.7
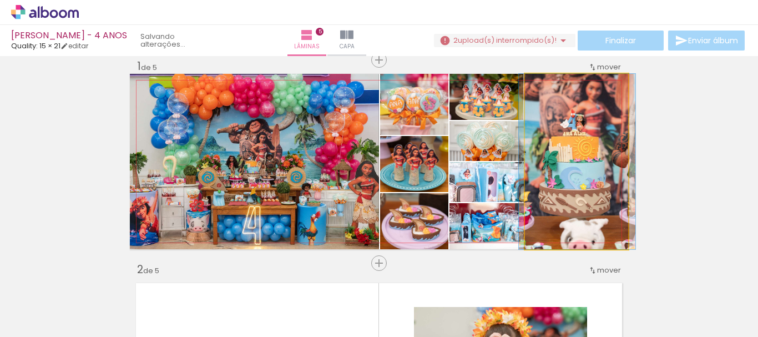
click at [616, 118] on quentale-photo at bounding box center [576, 161] width 103 height 175
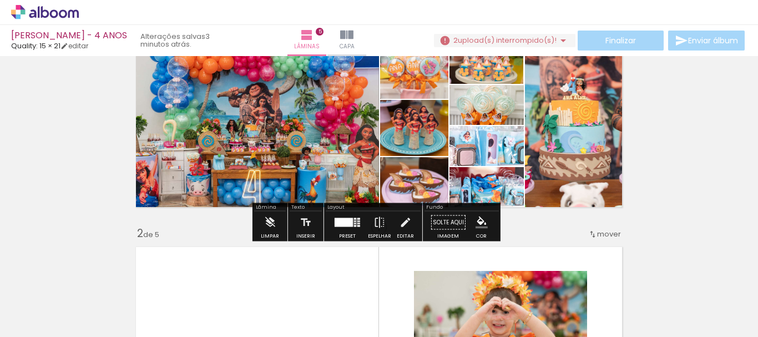
scroll to position [70, 0]
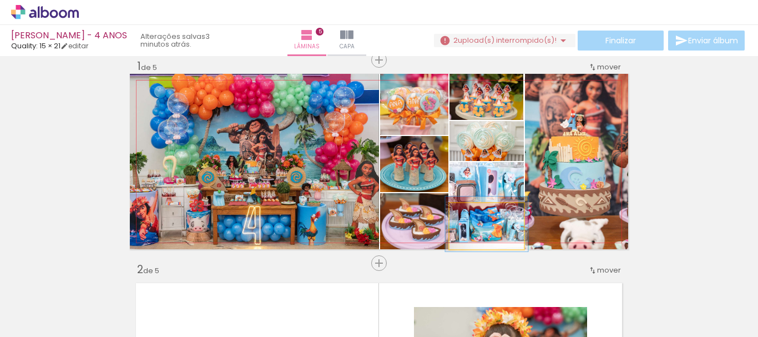
type paper-slider "111"
click at [475, 213] on div at bounding box center [478, 215] width 10 height 10
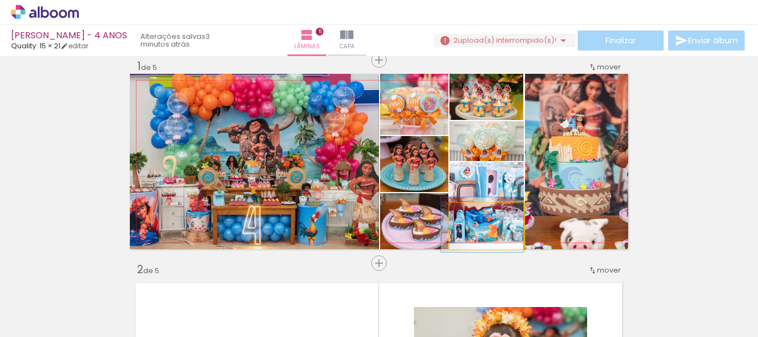
drag, startPoint x: 514, startPoint y: 234, endPoint x: 502, endPoint y: 235, distance: 12.8
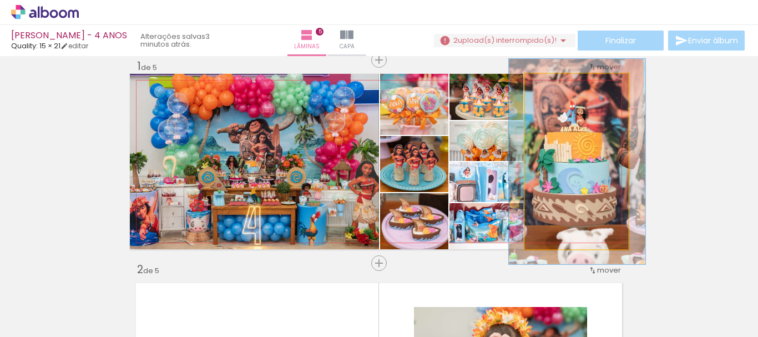
drag, startPoint x: 551, startPoint y: 83, endPoint x: 558, endPoint y: 83, distance: 6.7
click at [558, 83] on div at bounding box center [558, 86] width 18 height 18
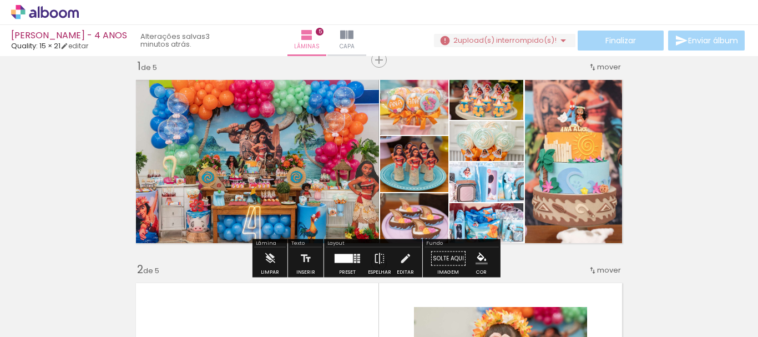
scroll to position [0, 0]
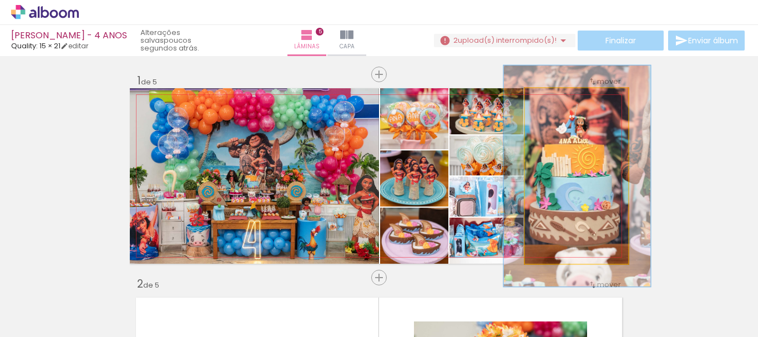
type paper-slider "126"
click at [563, 103] on div at bounding box center [563, 100] width 18 height 18
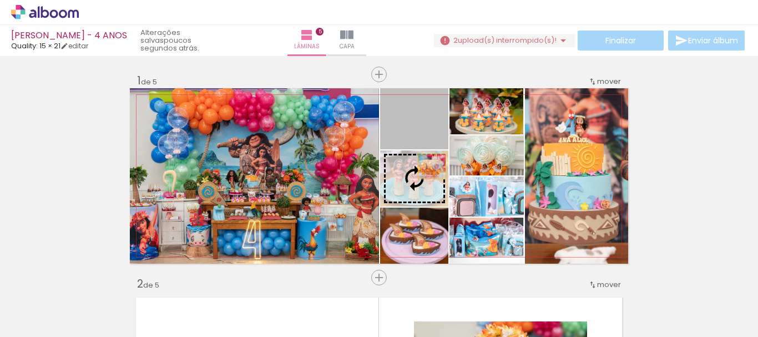
drag, startPoint x: 433, startPoint y: 139, endPoint x: 429, endPoint y: 176, distance: 37.9
click at [0, 0] on slot at bounding box center [0, 0] width 0 height 0
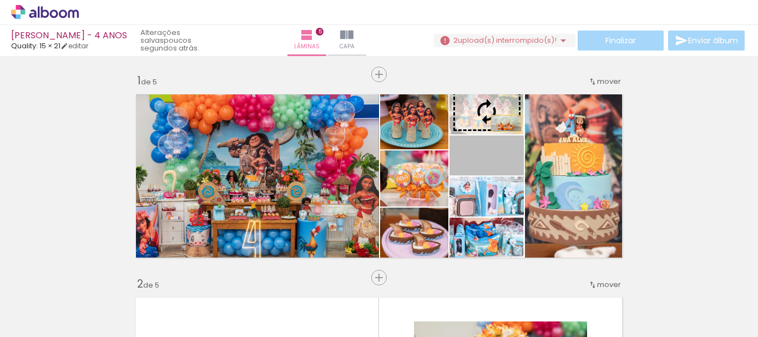
drag, startPoint x: 509, startPoint y: 164, endPoint x: 502, endPoint y: 120, distance: 43.9
click at [0, 0] on slot at bounding box center [0, 0] width 0 height 0
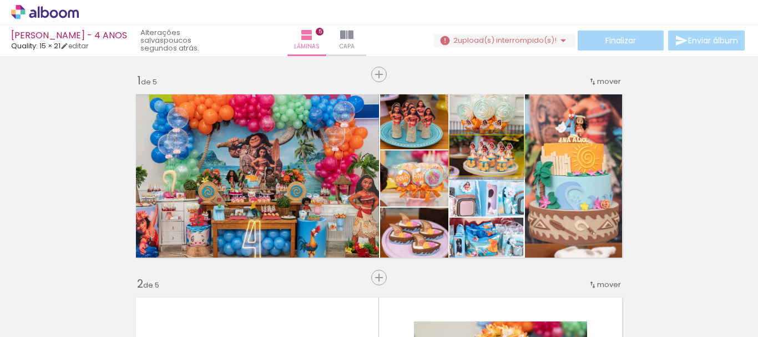
drag, startPoint x: 510, startPoint y: 166, endPoint x: 498, endPoint y: 166, distance: 11.7
type paper-slider "111"
click at [473, 144] on div at bounding box center [478, 147] width 10 height 10
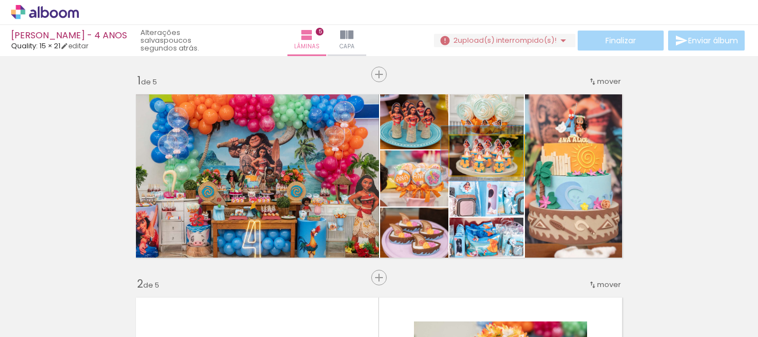
drag, startPoint x: 509, startPoint y: 173, endPoint x: 500, endPoint y: 172, distance: 9.5
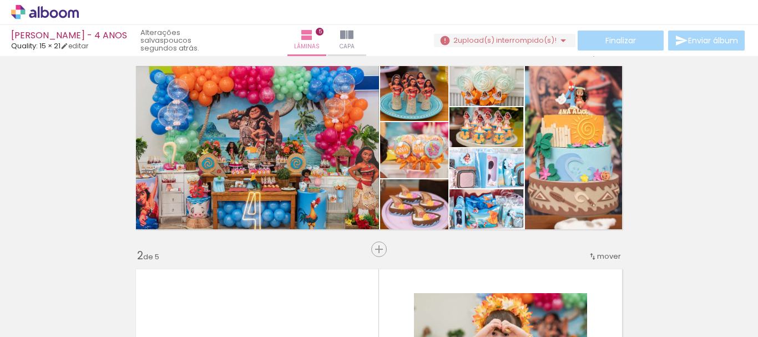
scroll to position [26, 0]
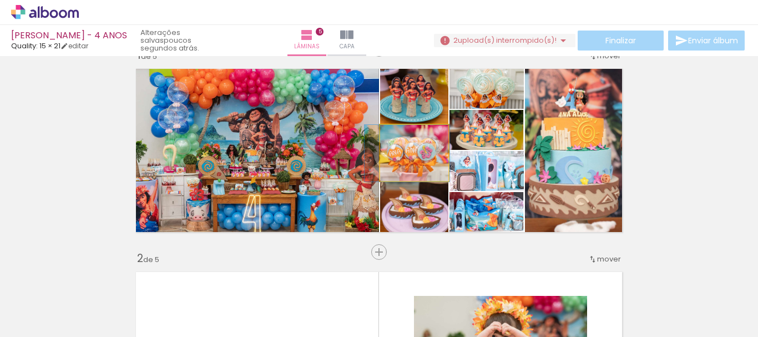
drag, startPoint x: 432, startPoint y: 166, endPoint x: 420, endPoint y: 166, distance: 11.7
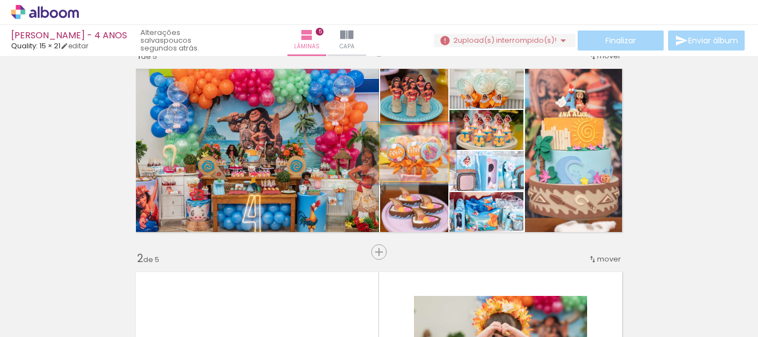
type paper-slider "111"
click at [403, 133] on div at bounding box center [407, 137] width 18 height 18
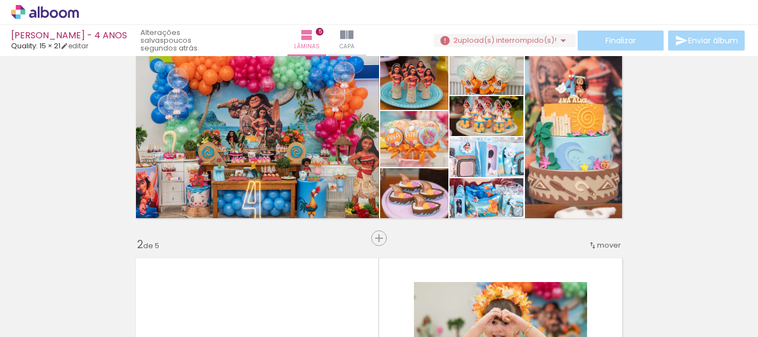
scroll to position [43, 0]
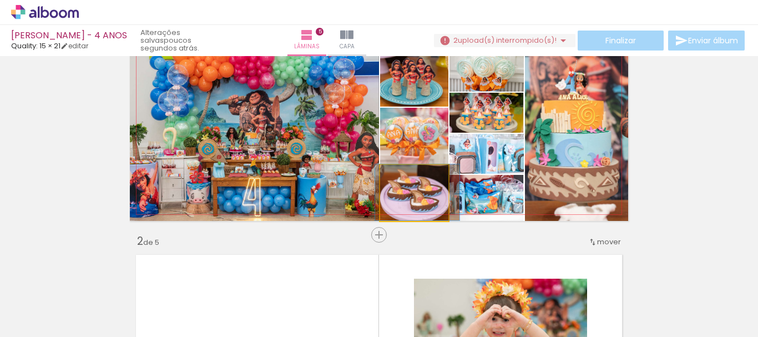
drag, startPoint x: 435, startPoint y: 197, endPoint x: 433, endPoint y: 182, distance: 15.6
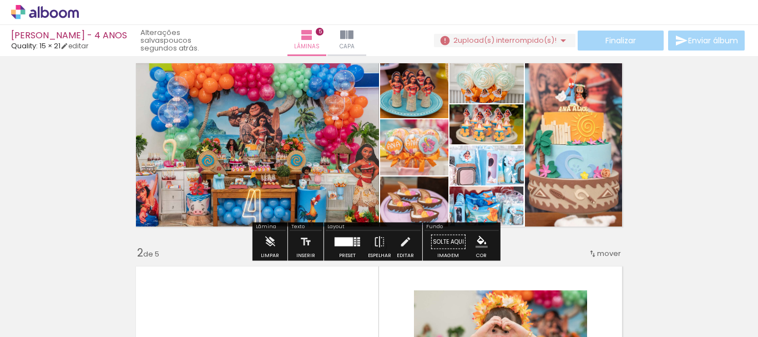
scroll to position [17, 0]
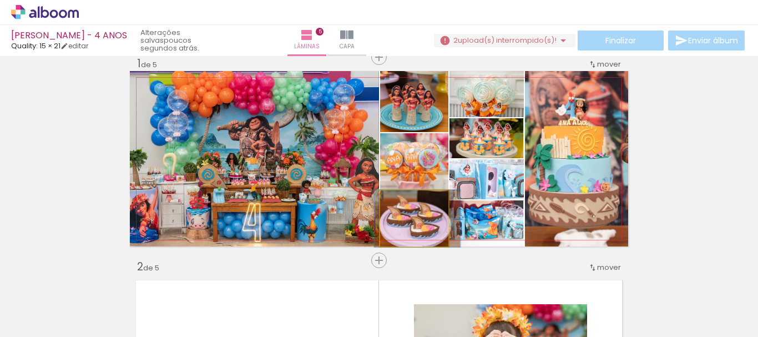
type paper-slider "102"
click at [403, 195] on div at bounding box center [405, 202] width 18 height 18
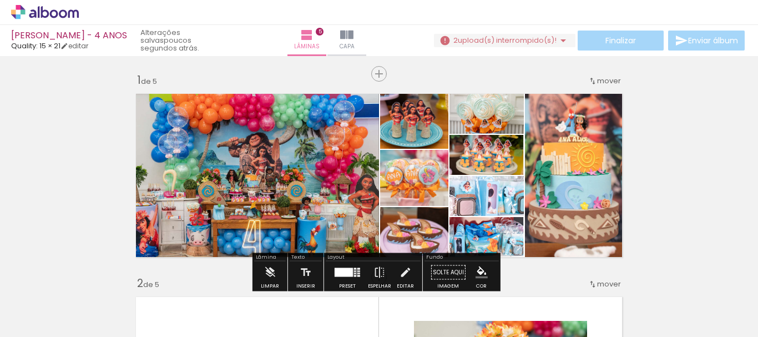
scroll to position [0, 0]
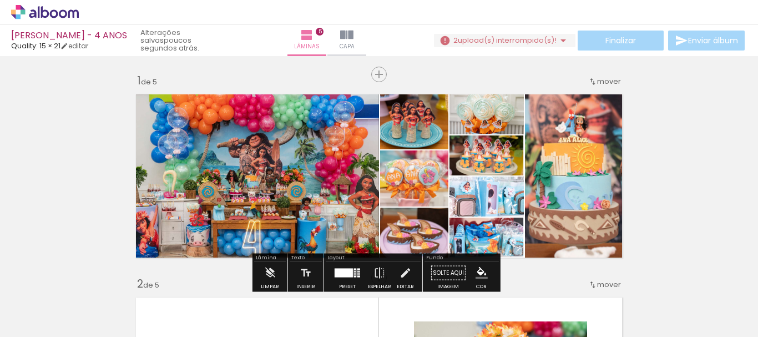
click at [440, 238] on quentale-photo at bounding box center [414, 235] width 68 height 56
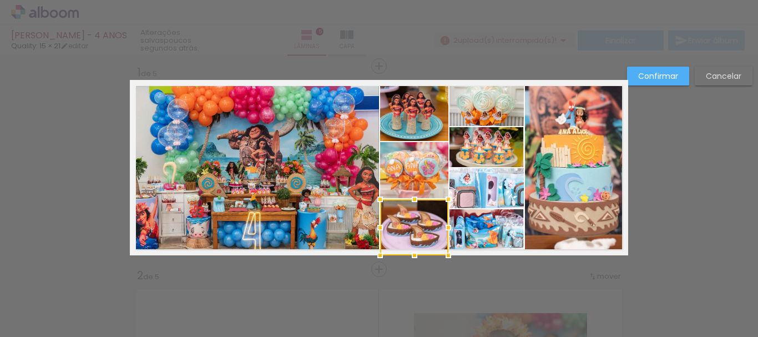
scroll to position [14, 0]
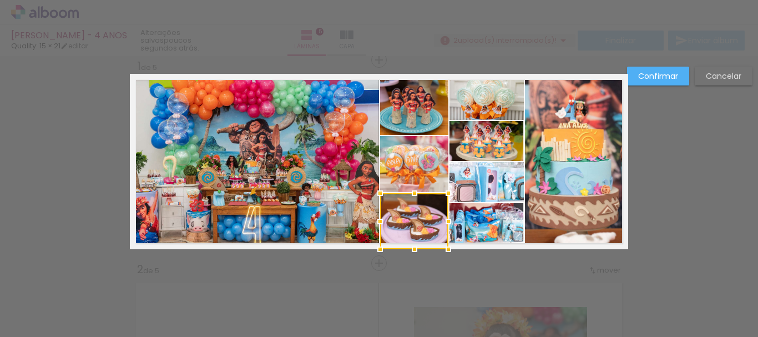
click at [430, 113] on quentale-photo at bounding box center [414, 104] width 68 height 61
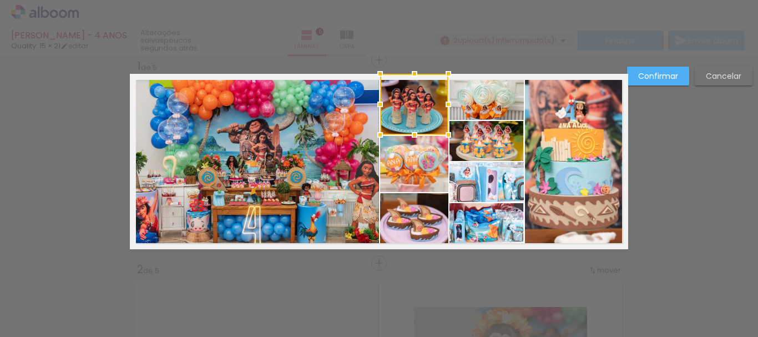
click at [0, 0] on slot "Confirmar" at bounding box center [0, 0] width 0 height 0
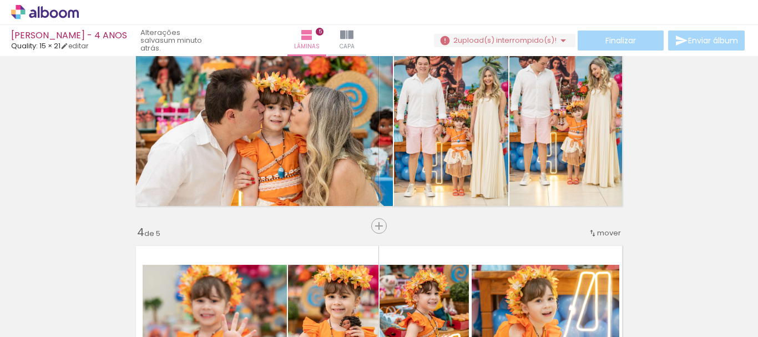
scroll to position [483, 0]
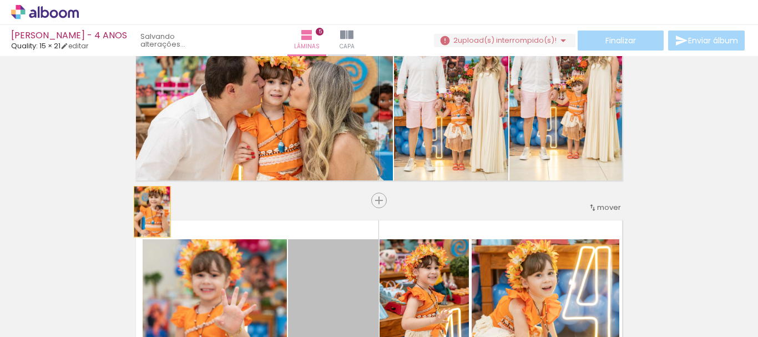
drag, startPoint x: 351, startPoint y: 266, endPoint x: 66, endPoint y: 197, distance: 293.3
click at [66, 197] on div "Inserir lâmina 1 de 5 Inserir lâmina 2 de 5 Inserir lâmina 3 de 5 Inserir lâmin…" at bounding box center [379, 186] width 758 height 1219
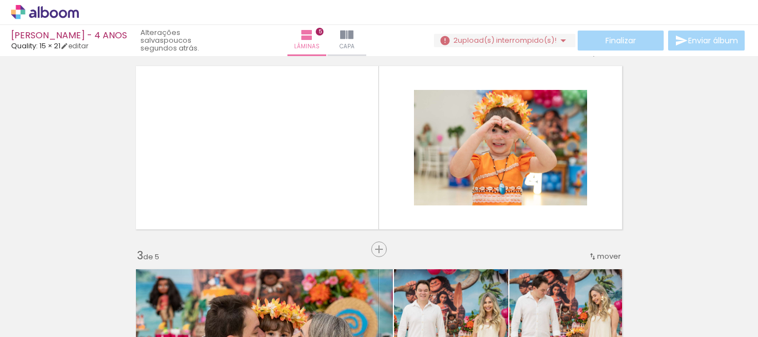
scroll to position [0, 966]
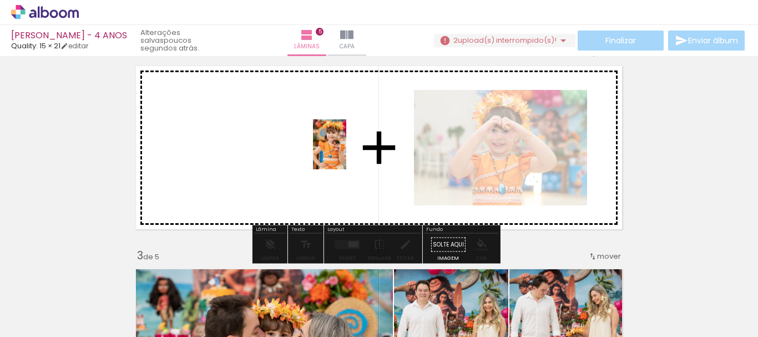
drag, startPoint x: 336, startPoint y: 286, endPoint x: 383, endPoint y: 229, distance: 74.1
click at [347, 151] on quentale-workspace at bounding box center [379, 168] width 758 height 337
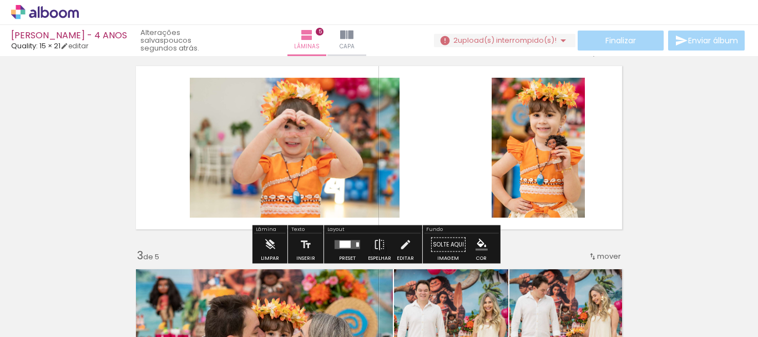
click at [343, 247] on div at bounding box center [345, 244] width 11 height 7
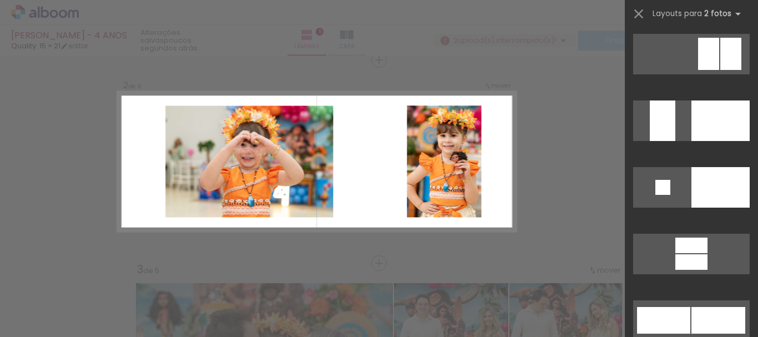
scroll to position [4237, 0]
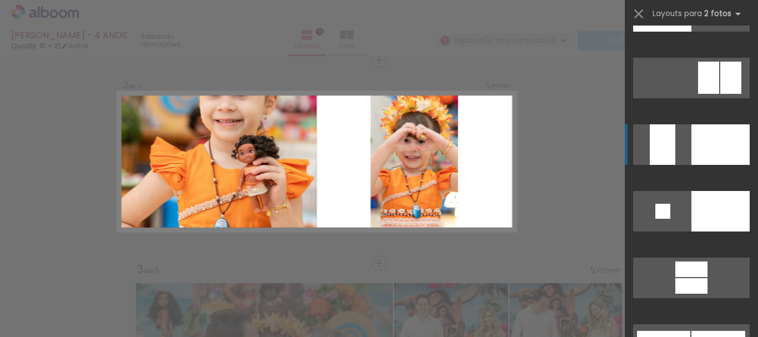
click at [717, 146] on div at bounding box center [720, 144] width 58 height 40
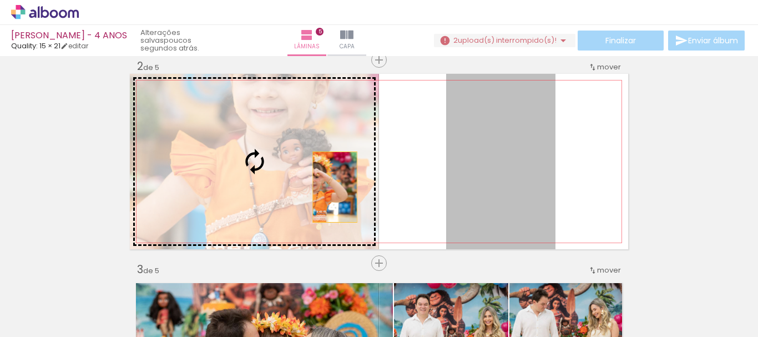
drag, startPoint x: 500, startPoint y: 186, endPoint x: 331, endPoint y: 187, distance: 169.8
click at [0, 0] on slot at bounding box center [0, 0] width 0 height 0
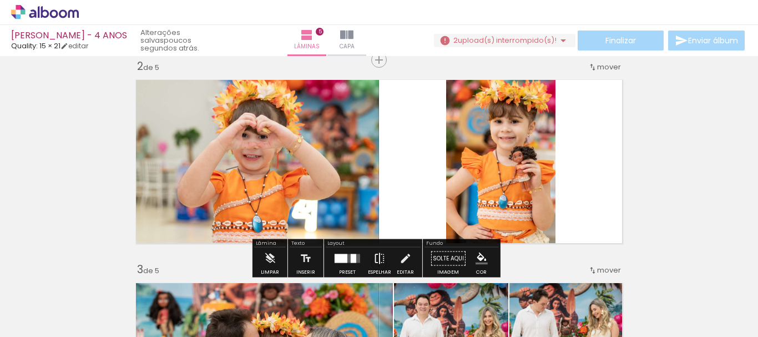
click at [382, 256] on iron-icon at bounding box center [379, 258] width 12 height 22
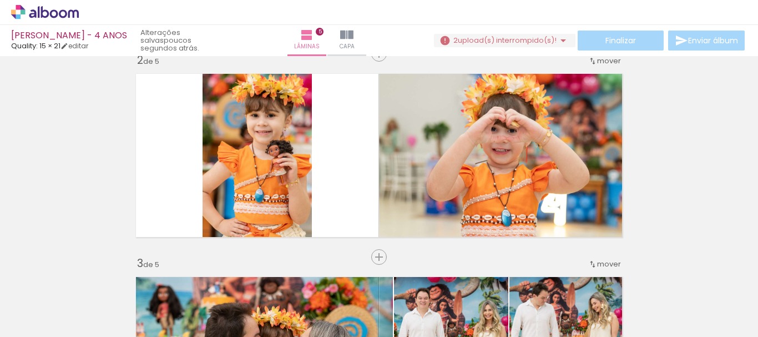
scroll to position [204, 0]
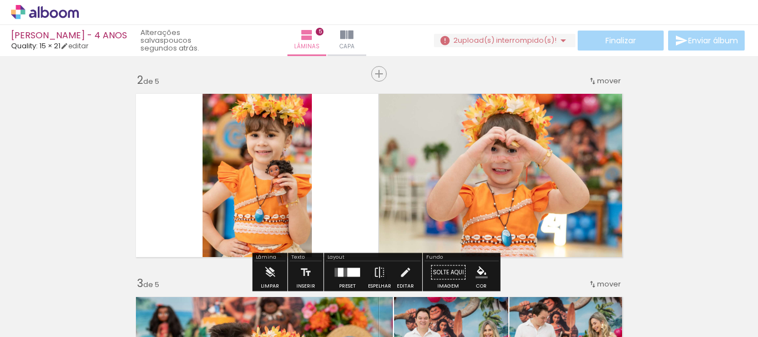
click at [273, 206] on quentale-photo at bounding box center [256, 175] width 109 height 175
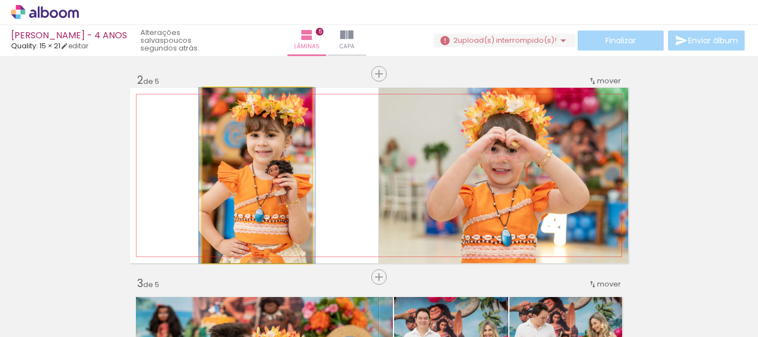
click at [273, 206] on quentale-photo at bounding box center [256, 175] width 109 height 175
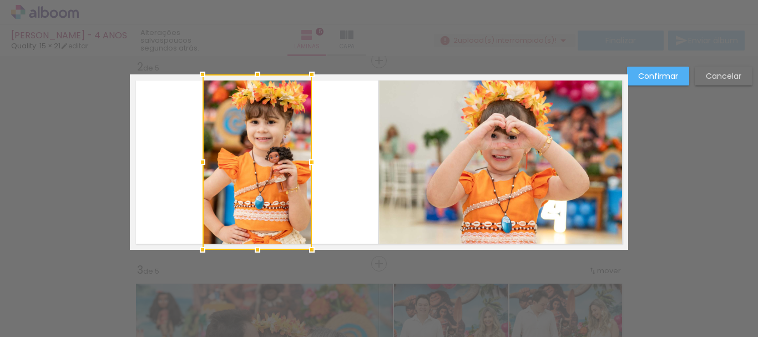
scroll to position [217, 0]
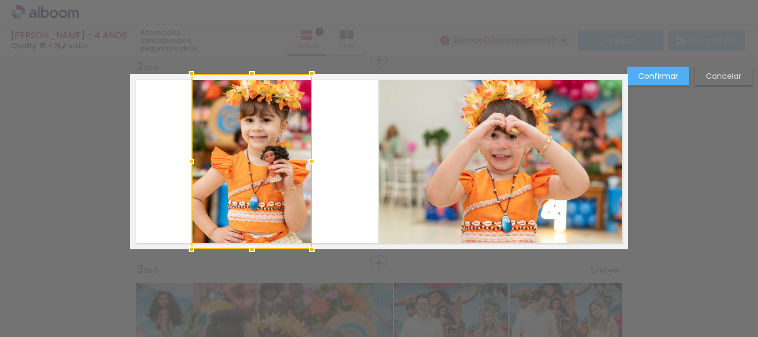
drag, startPoint x: 196, startPoint y: 159, endPoint x: 189, endPoint y: 153, distance: 9.4
click at [189, 153] on div at bounding box center [191, 161] width 22 height 22
click at [0, 0] on slot "Confirmar" at bounding box center [0, 0] width 0 height 0
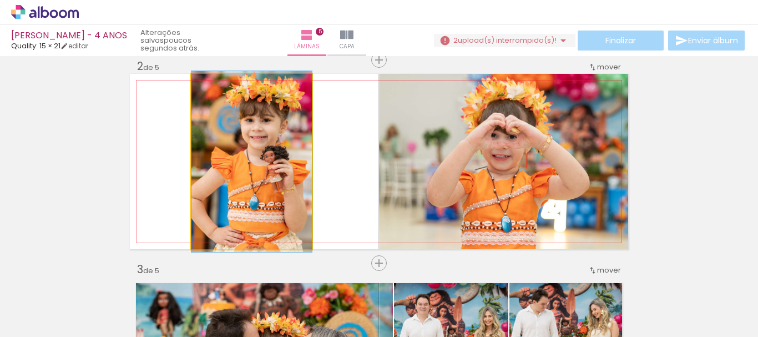
click at [279, 174] on quentale-photo at bounding box center [251, 161] width 120 height 175
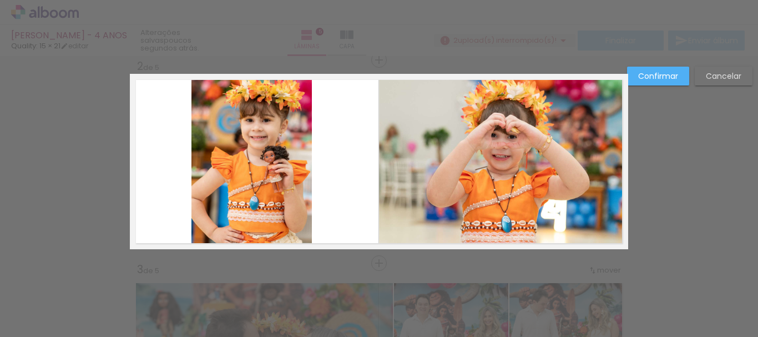
click at [283, 164] on quentale-photo at bounding box center [251, 161] width 120 height 175
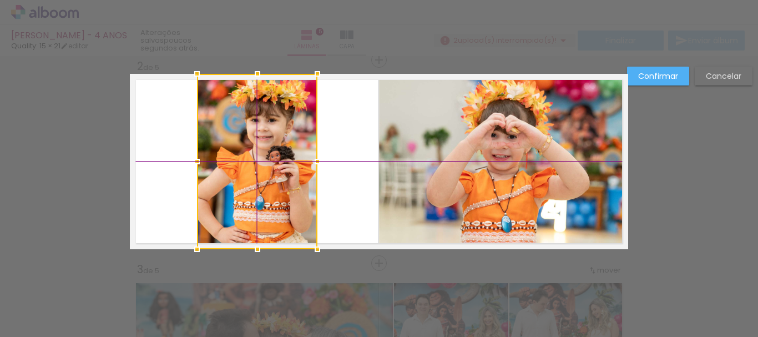
drag, startPoint x: 283, startPoint y: 164, endPoint x: 290, endPoint y: 163, distance: 6.7
click at [290, 163] on div at bounding box center [257, 161] width 120 height 175
click at [0, 0] on slot "Confirmar" at bounding box center [0, 0] width 0 height 0
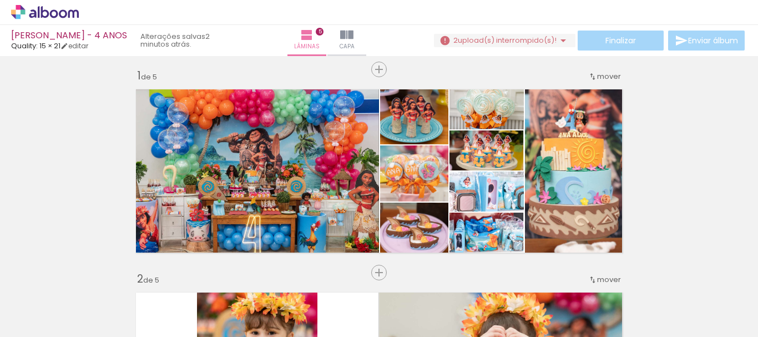
scroll to position [0, 0]
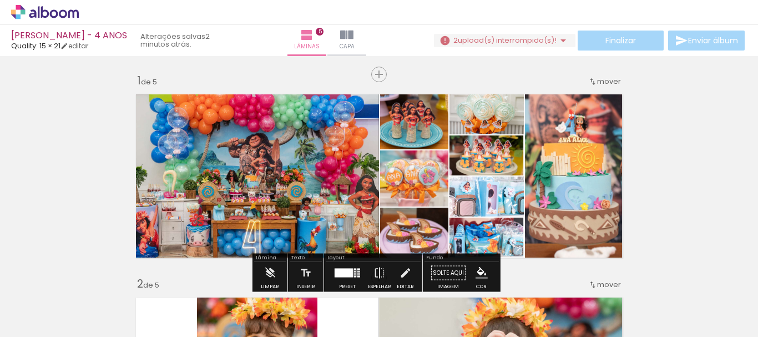
click at [597, 85] on span "mover" at bounding box center [609, 81] width 24 height 11
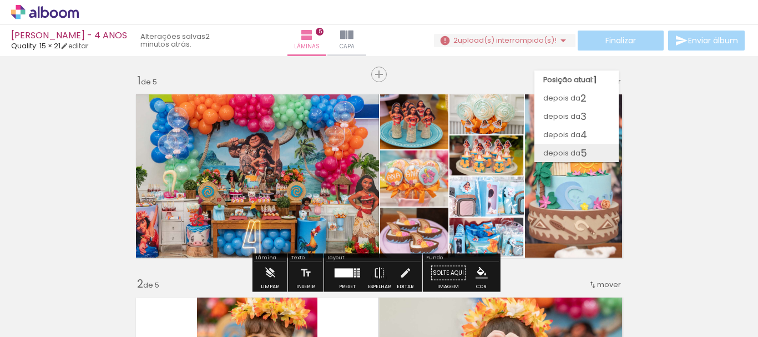
click at [580, 148] on span "5" at bounding box center [583, 153] width 7 height 18
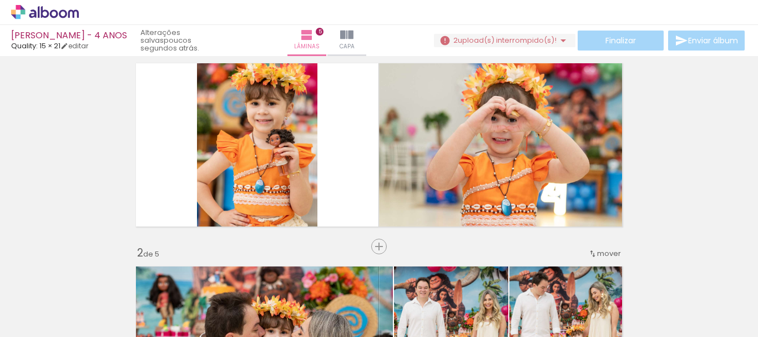
scroll to position [11, 0]
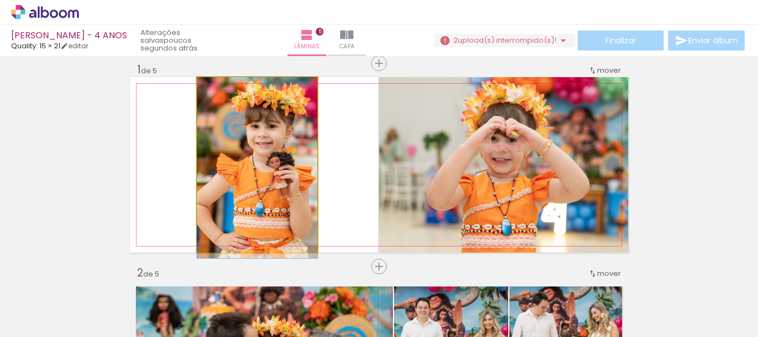
drag, startPoint x: 242, startPoint y: 171, endPoint x: 251, endPoint y: 175, distance: 9.7
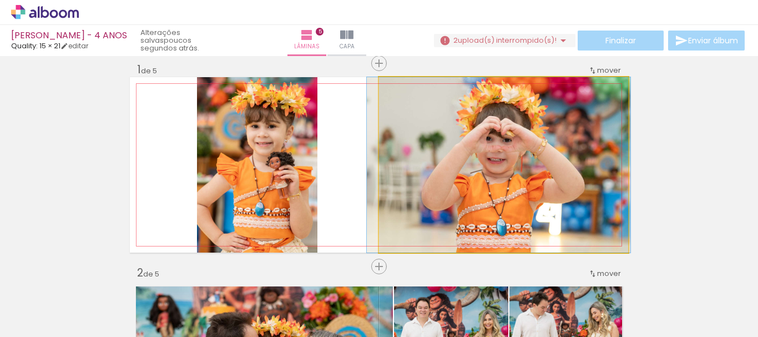
drag, startPoint x: 547, startPoint y: 149, endPoint x: 542, endPoint y: 157, distance: 9.2
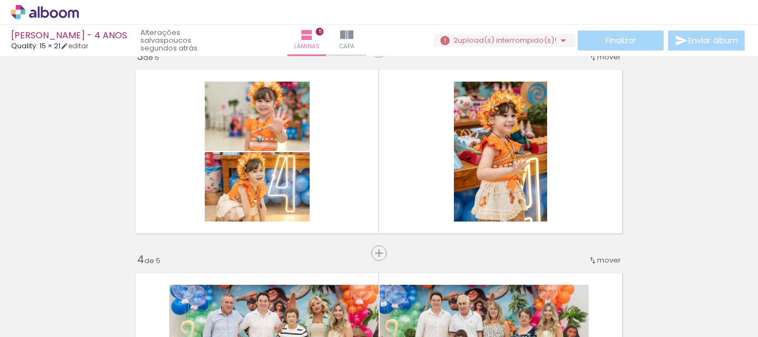
scroll to position [433, 0]
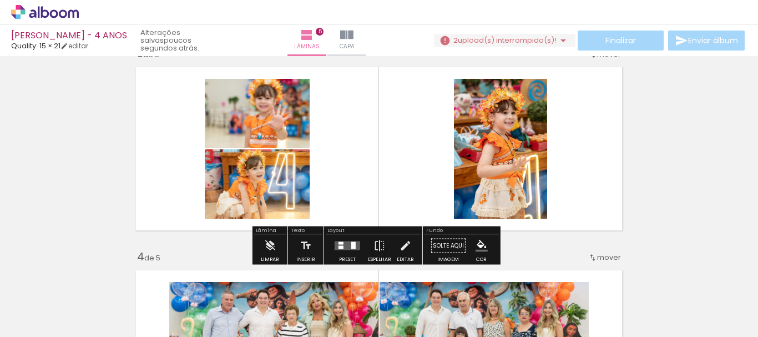
click at [345, 251] on div at bounding box center [347, 246] width 30 height 22
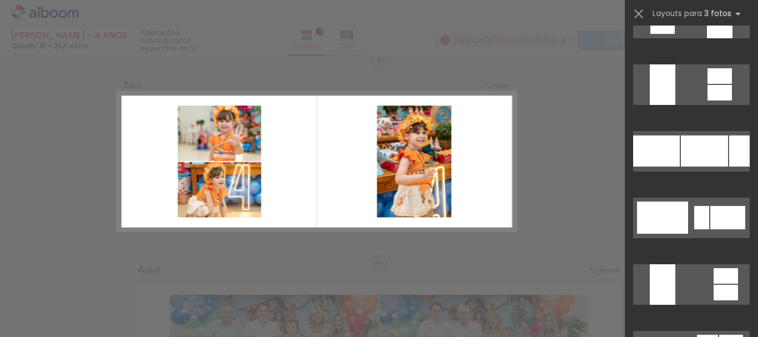
scroll to position [1442, 0]
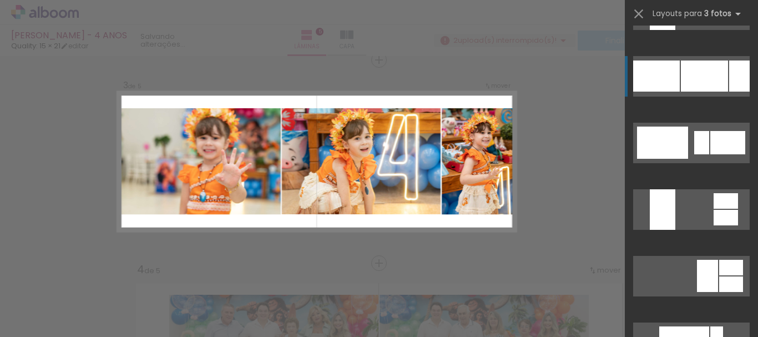
click at [700, 79] on div at bounding box center [704, 75] width 47 height 31
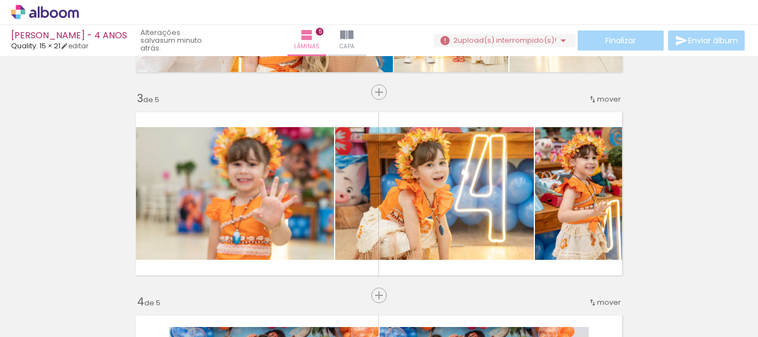
scroll to position [444, 0]
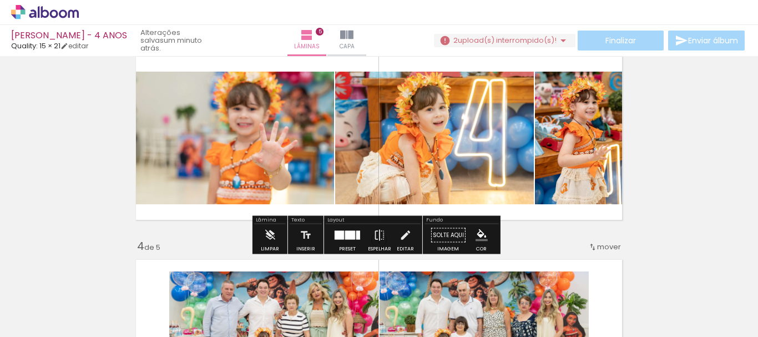
click at [346, 234] on div at bounding box center [350, 235] width 10 height 9
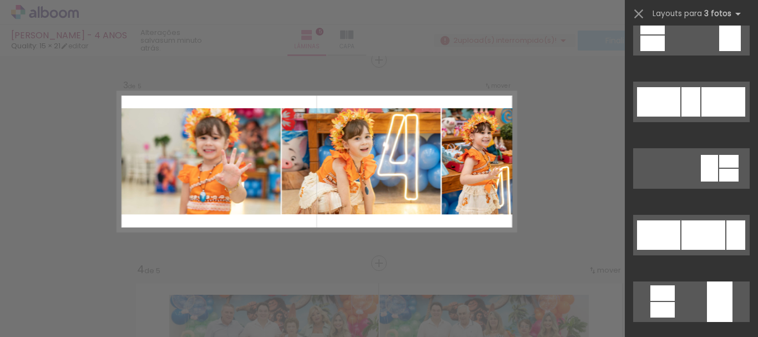
scroll to position [1261, 0]
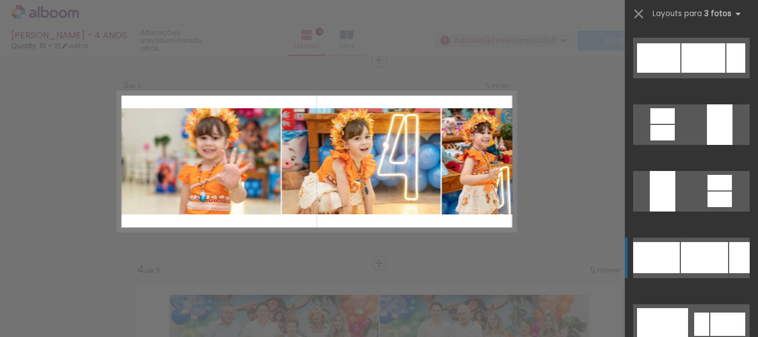
click at [731, 256] on div at bounding box center [739, 257] width 21 height 31
click at [673, 256] on div at bounding box center [656, 257] width 47 height 31
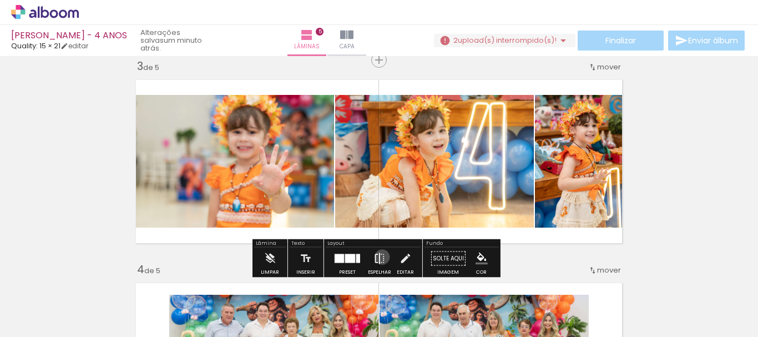
click at [379, 257] on iron-icon at bounding box center [379, 258] width 12 height 22
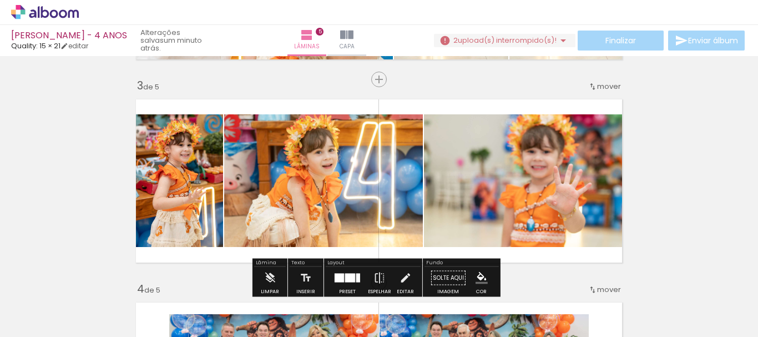
scroll to position [421, 0]
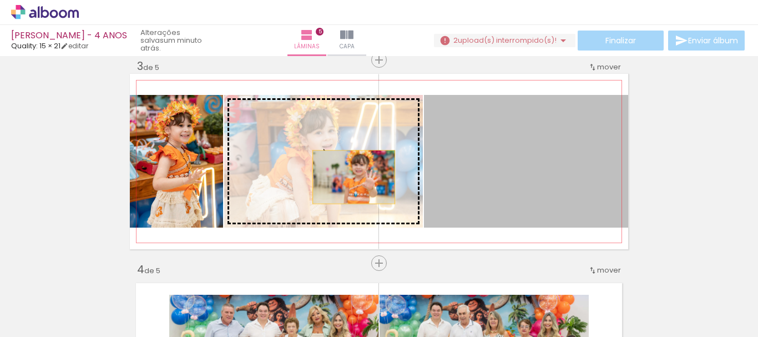
drag, startPoint x: 506, startPoint y: 184, endPoint x: 322, endPoint y: 177, distance: 184.9
click at [0, 0] on slot at bounding box center [0, 0] width 0 height 0
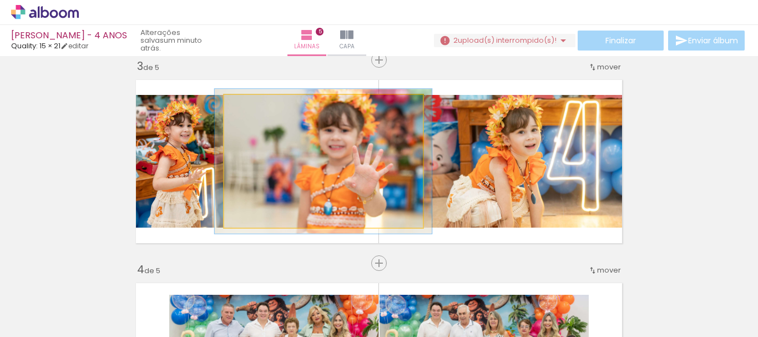
click at [255, 107] on div at bounding box center [254, 107] width 18 height 18
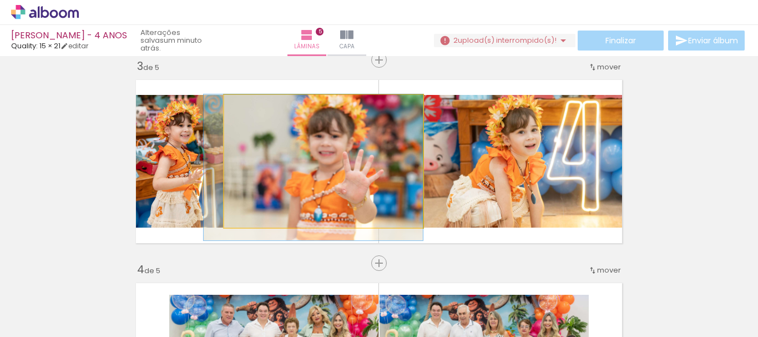
drag, startPoint x: 356, startPoint y: 169, endPoint x: 306, endPoint y: 178, distance: 50.2
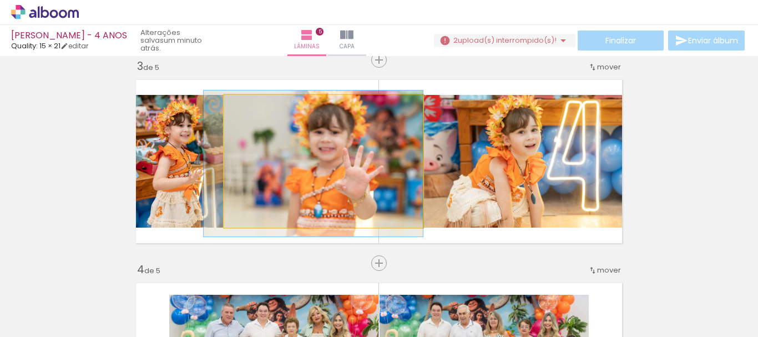
drag, startPoint x: 371, startPoint y: 169, endPoint x: 358, endPoint y: 168, distance: 13.3
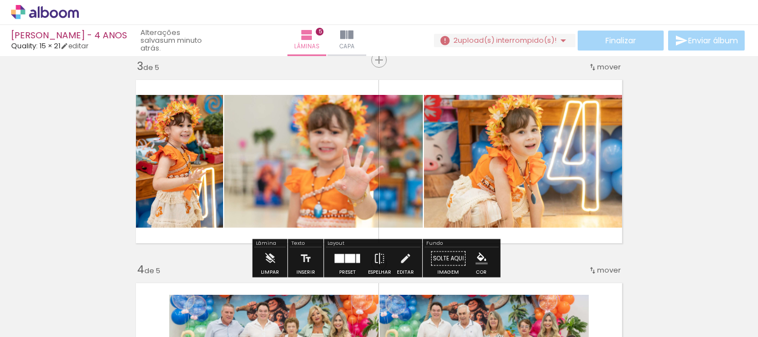
click at [309, 166] on quentale-photo at bounding box center [323, 161] width 199 height 133
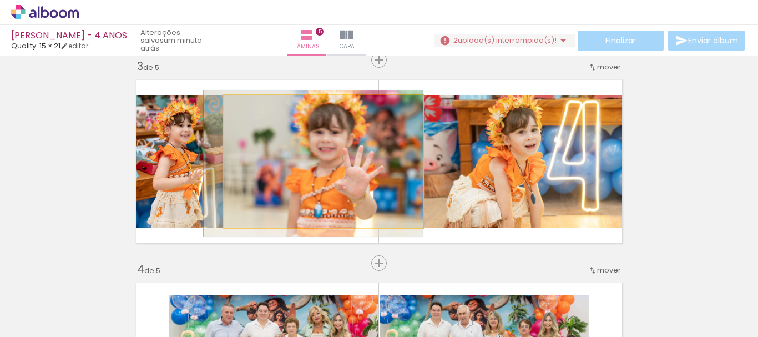
click at [309, 166] on quentale-photo at bounding box center [323, 161] width 199 height 133
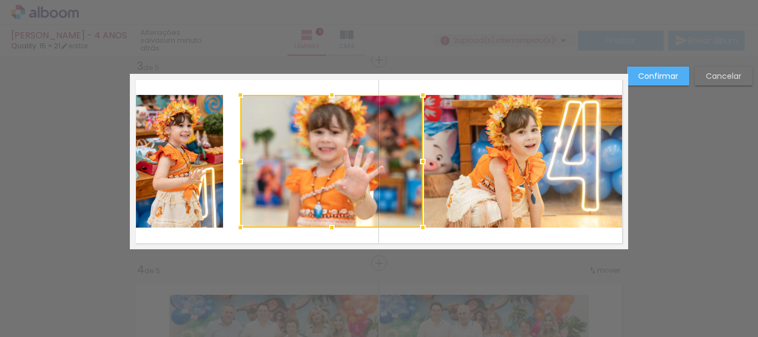
drag, startPoint x: 222, startPoint y: 162, endPoint x: 237, endPoint y: 160, distance: 15.1
click at [237, 160] on div at bounding box center [240, 161] width 22 height 22
click at [201, 164] on quentale-photo at bounding box center [176, 161] width 93 height 133
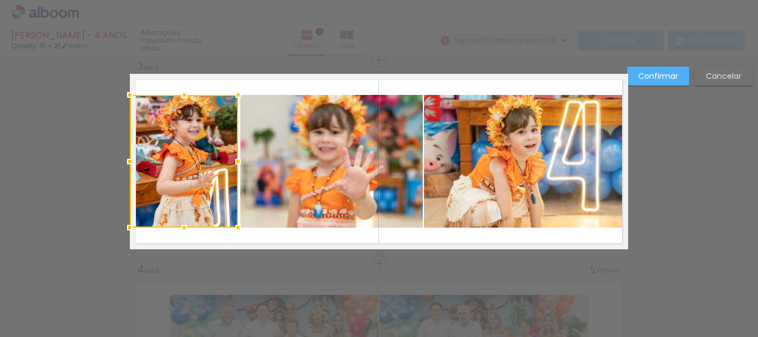
drag, startPoint x: 220, startPoint y: 163, endPoint x: 235, endPoint y: 160, distance: 15.3
click at [235, 160] on div at bounding box center [238, 161] width 22 height 22
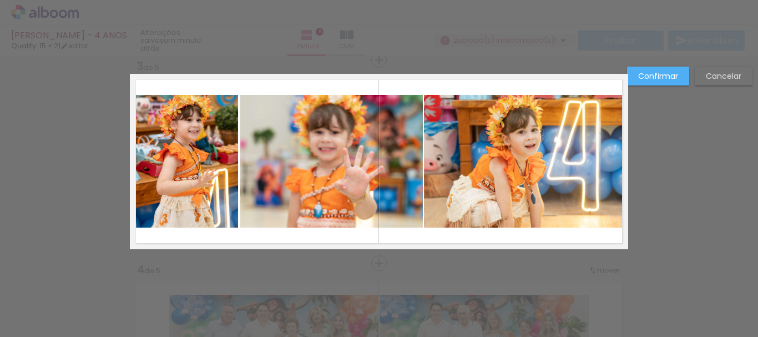
click at [0, 0] on slot "Confirmar" at bounding box center [0, 0] width 0 height 0
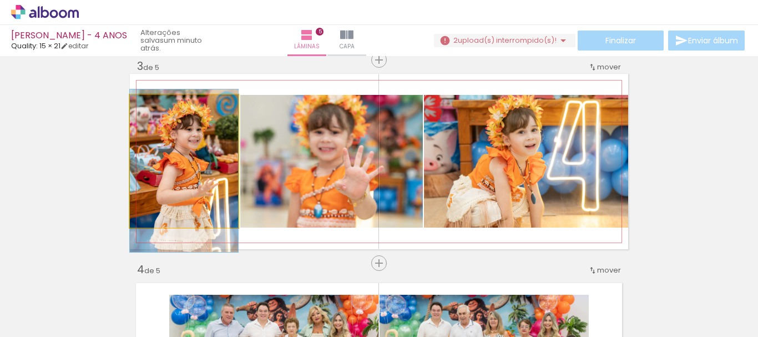
drag, startPoint x: 215, startPoint y: 156, endPoint x: 218, endPoint y: 166, distance: 10.0
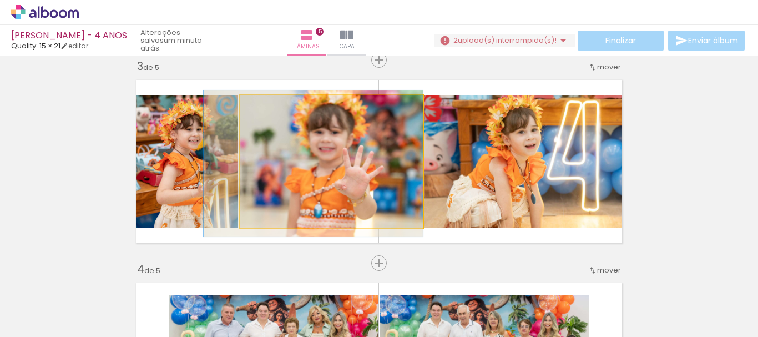
drag, startPoint x: 368, startPoint y: 177, endPoint x: 358, endPoint y: 177, distance: 10.0
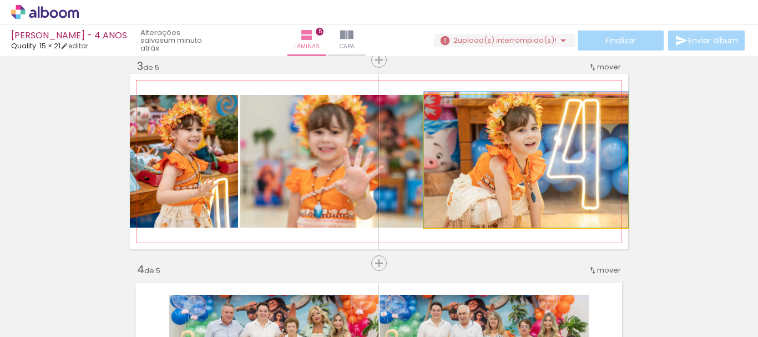
drag, startPoint x: 571, startPoint y: 160, endPoint x: 577, endPoint y: 158, distance: 6.0
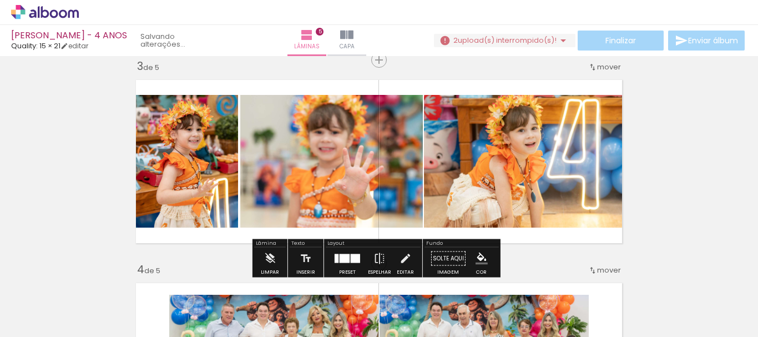
click at [709, 139] on div "Inserir lâmina 1 de 5 Inserir lâmina 2 de 5 Inserir lâmina 3 de 5 Inserir lâmin…" at bounding box center [379, 248] width 758 height 1219
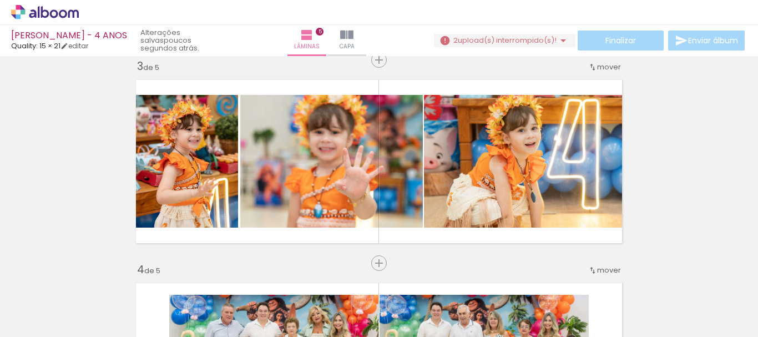
click at [695, 156] on div "Inserir lâmina 1 de 5 Inserir lâmina 2 de 5 Inserir lâmina 3 de 5 Inserir lâmin…" at bounding box center [379, 248] width 758 height 1219
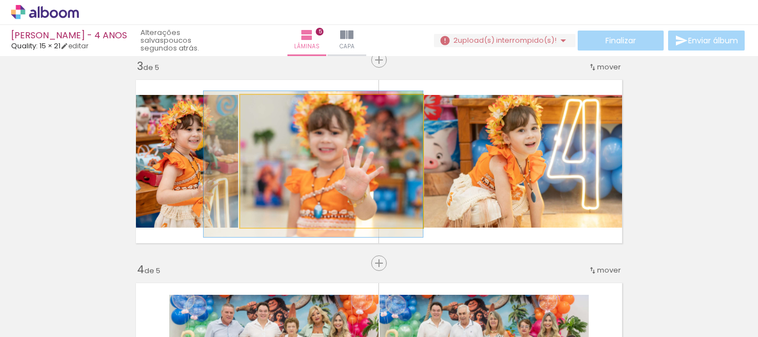
drag, startPoint x: 372, startPoint y: 187, endPoint x: 357, endPoint y: 188, distance: 14.4
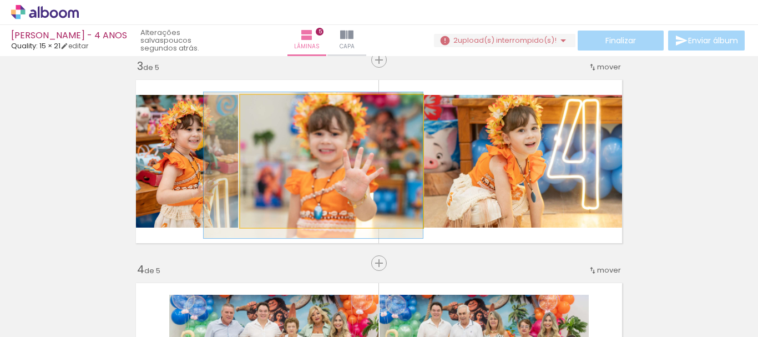
drag, startPoint x: 335, startPoint y: 165, endPoint x: 330, endPoint y: 170, distance: 6.7
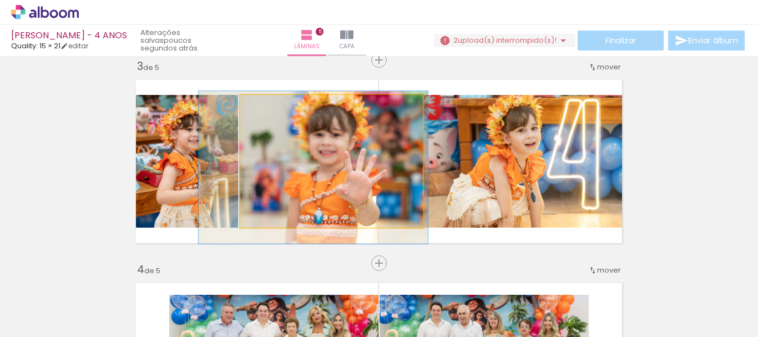
type paper-slider "115"
click at [269, 109] on div at bounding box center [272, 107] width 10 height 10
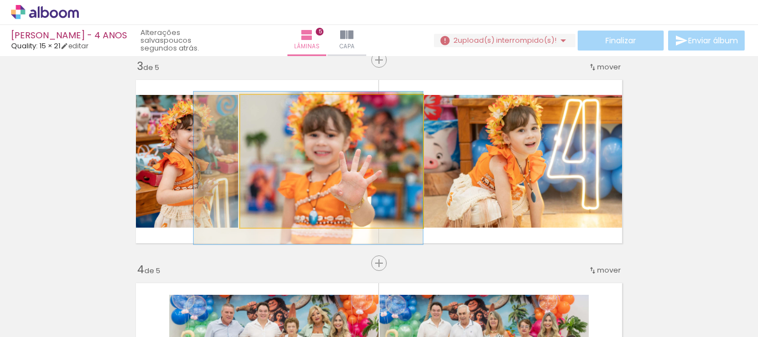
drag, startPoint x: 354, startPoint y: 170, endPoint x: 342, endPoint y: 170, distance: 12.2
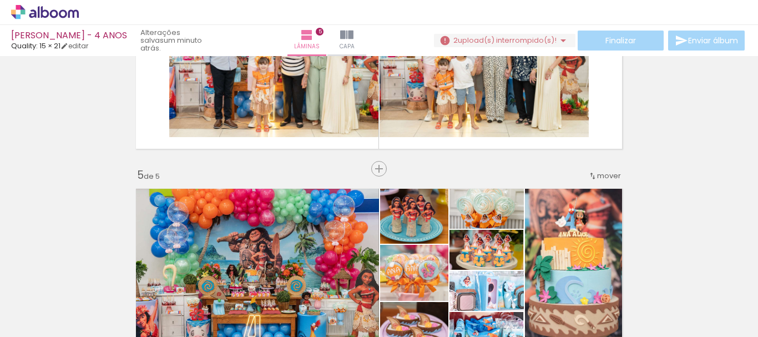
scroll to position [743, 0]
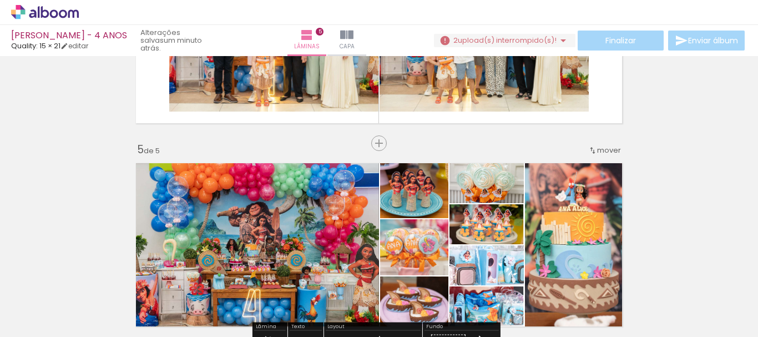
drag, startPoint x: 382, startPoint y: 148, endPoint x: 414, endPoint y: 113, distance: 47.5
click at [386, 147] on span "Inserir lâmina" at bounding box center [407, 143] width 43 height 7
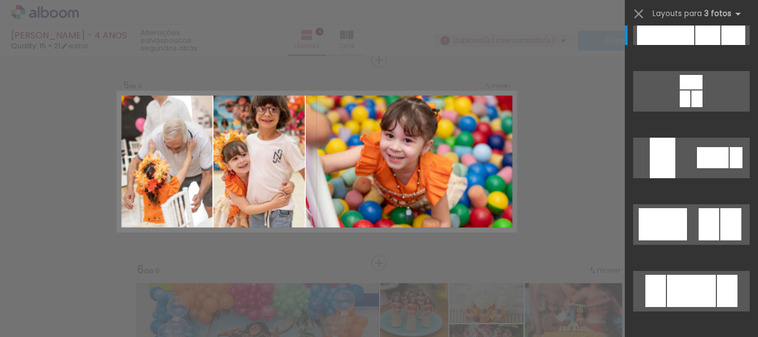
scroll to position [111, 0]
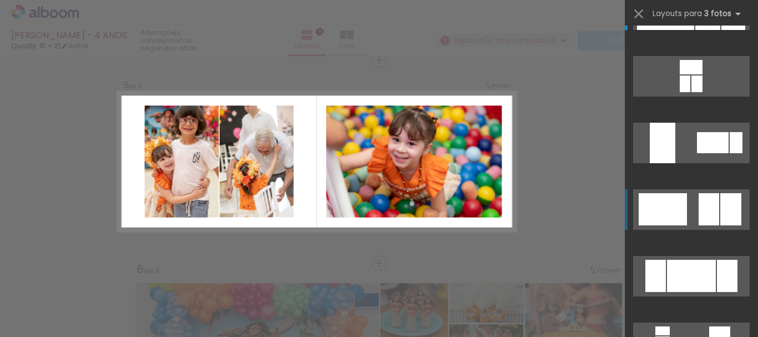
click at [727, 218] on div at bounding box center [730, 209] width 21 height 32
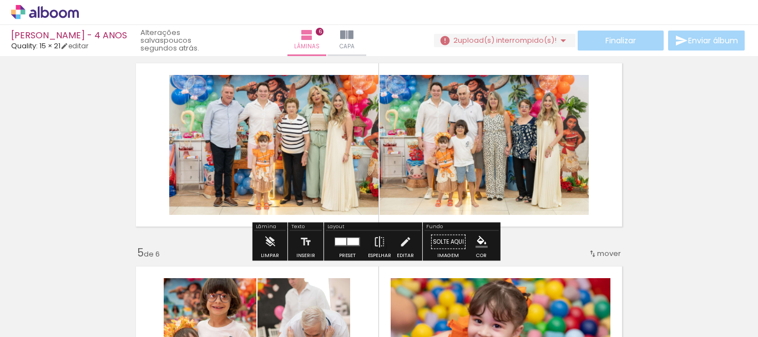
scroll to position [660, 0]
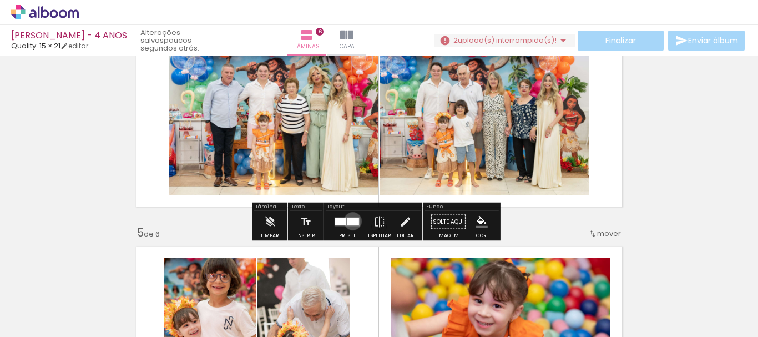
click at [350, 221] on div at bounding box center [353, 221] width 12 height 7
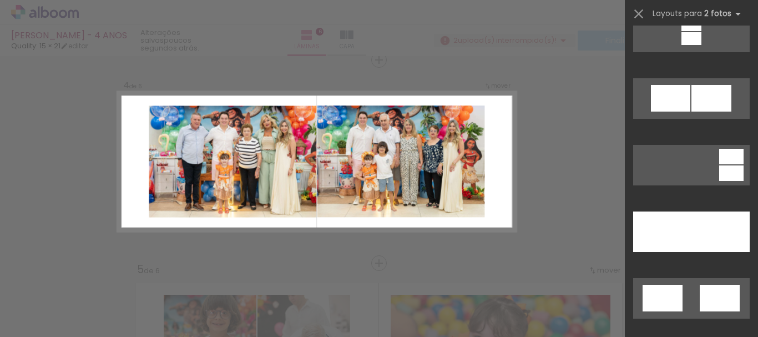
scroll to position [666, 0]
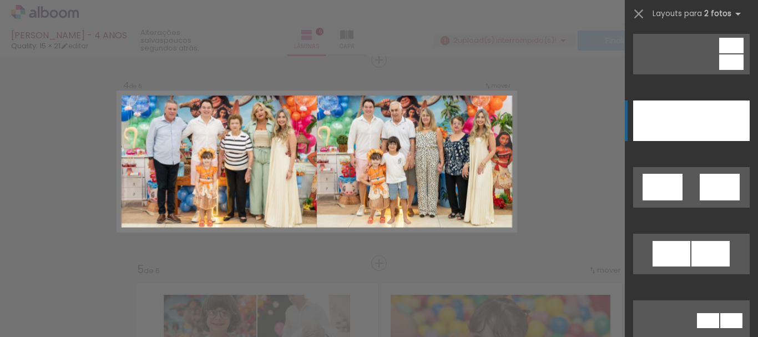
click at [703, 115] on div at bounding box center [720, 120] width 58 height 40
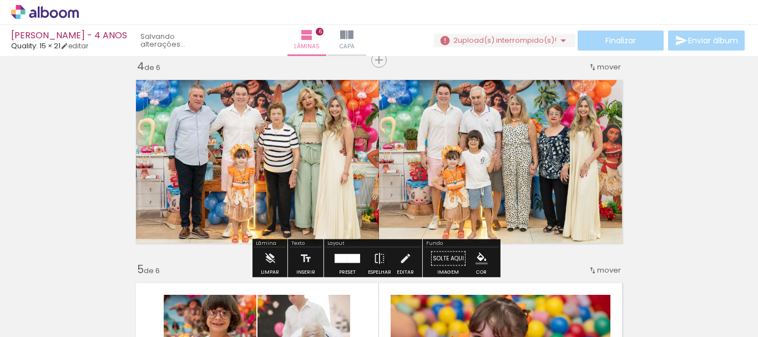
click at [347, 257] on div at bounding box center [353, 258] width 13 height 9
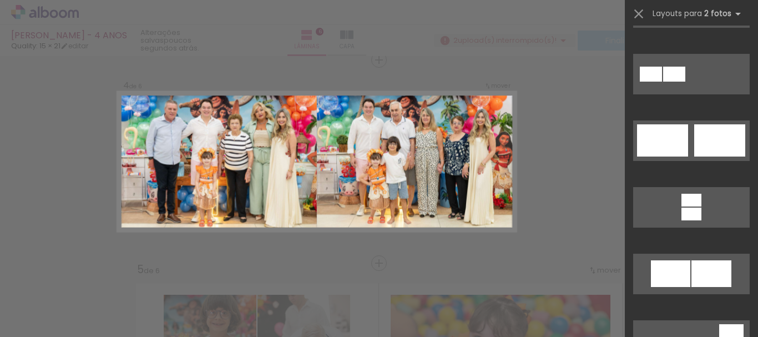
scroll to position [344, 0]
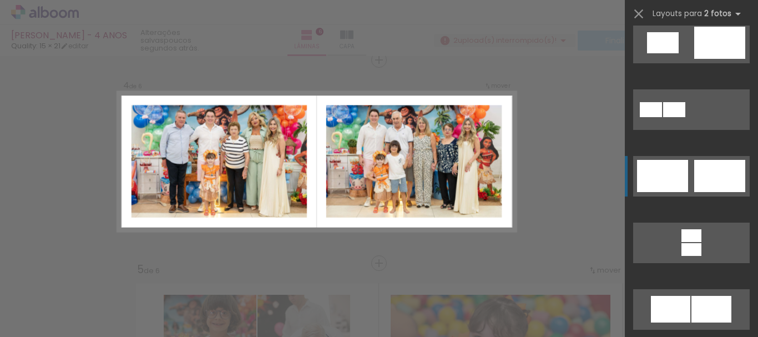
click at [703, 161] on div at bounding box center [719, 176] width 51 height 32
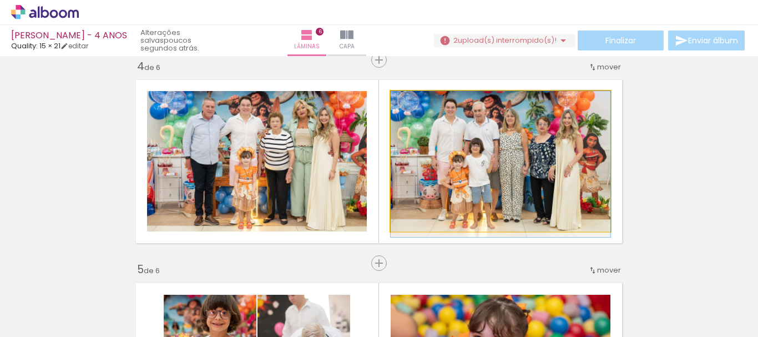
drag, startPoint x: 545, startPoint y: 181, endPoint x: 515, endPoint y: 186, distance: 30.4
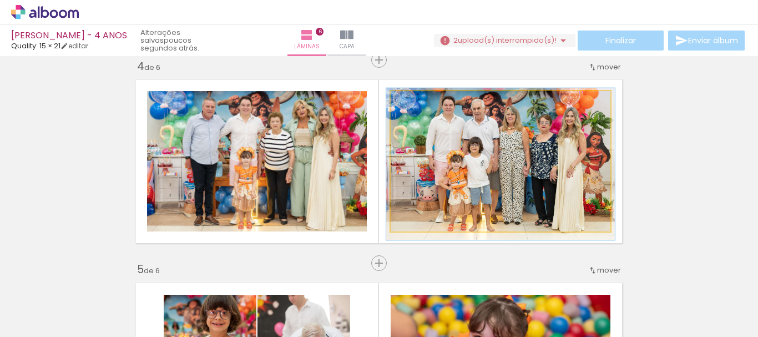
type paper-slider "101"
click at [413, 102] on div at bounding box center [418, 103] width 10 height 10
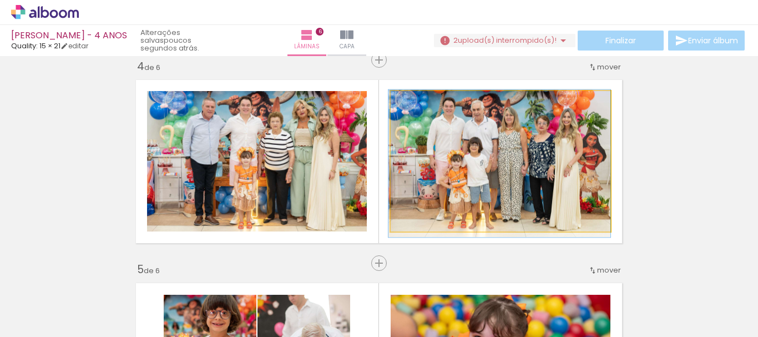
drag, startPoint x: 537, startPoint y: 186, endPoint x: 511, endPoint y: 186, distance: 25.5
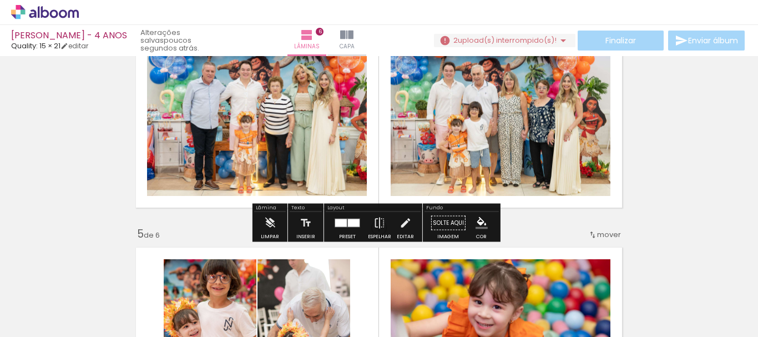
scroll to position [685, 0]
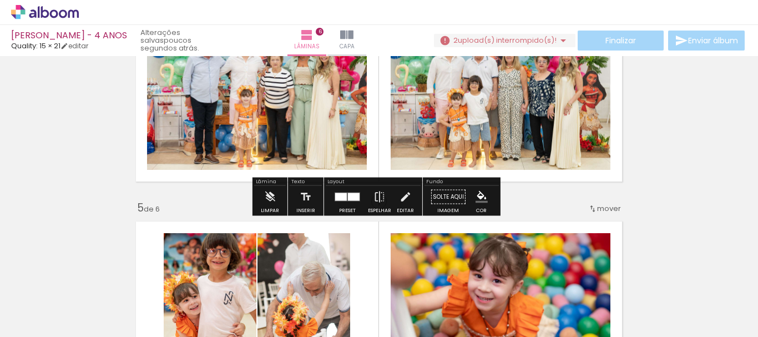
click at [556, 212] on div "Inserir lâmina 1 de 6 Inserir lâmina 2 de 6 Inserir lâmina 3 de 6 Inserir lâmin…" at bounding box center [379, 86] width 758 height 1422
click at [342, 193] on quentale-layouter at bounding box center [348, 197] width 26 height 9
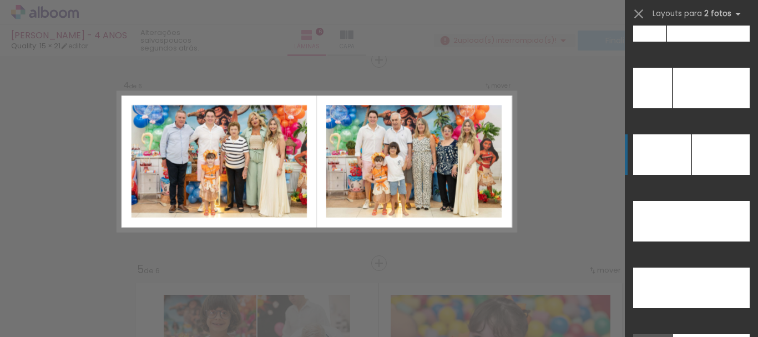
scroll to position [4960, 0]
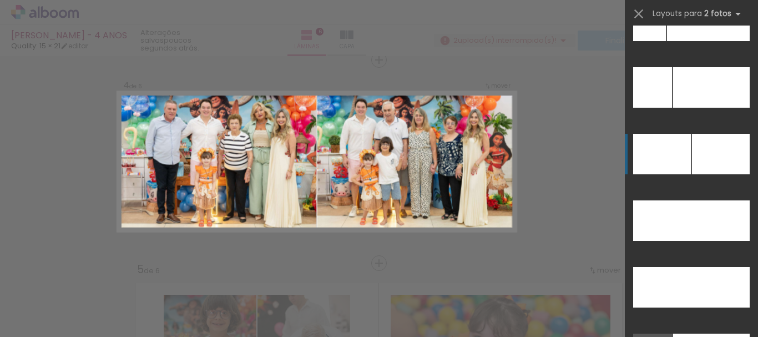
click at [698, 147] on div at bounding box center [721, 154] width 58 height 40
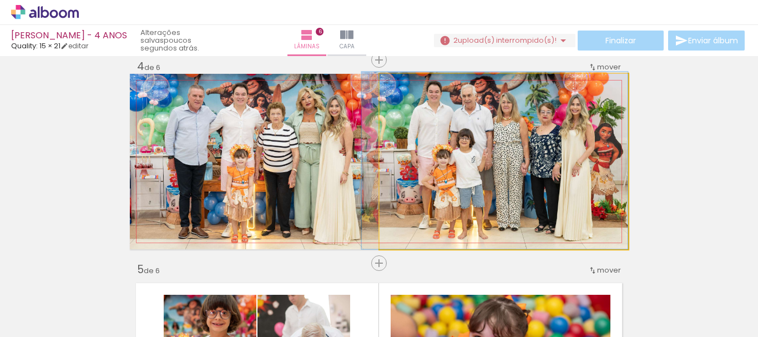
drag, startPoint x: 584, startPoint y: 164, endPoint x: 580, endPoint y: 159, distance: 6.3
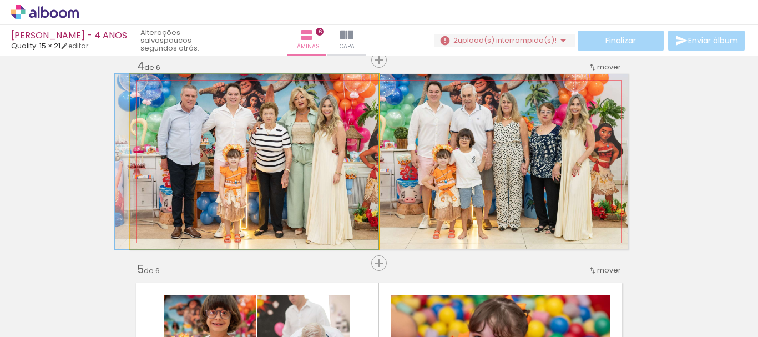
drag, startPoint x: 306, startPoint y: 178, endPoint x: 282, endPoint y: 171, distance: 24.8
drag, startPoint x: 319, startPoint y: 168, endPoint x: 318, endPoint y: 159, distance: 8.9
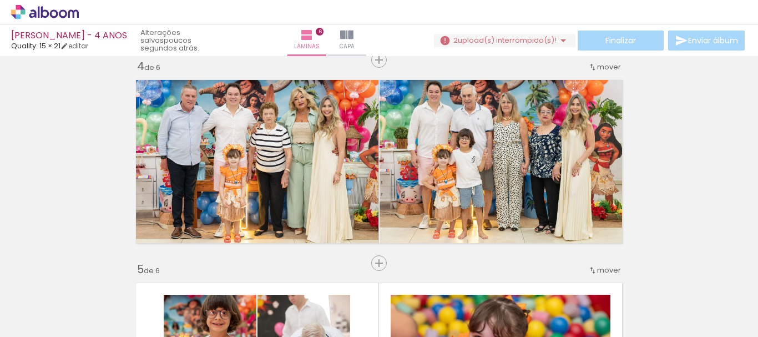
click at [73, 196] on div "Inserir lâmina 1 de 6 Inserir lâmina 2 de 6 Inserir lâmina 3 de 6 Inserir lâmin…" at bounding box center [379, 147] width 758 height 1422
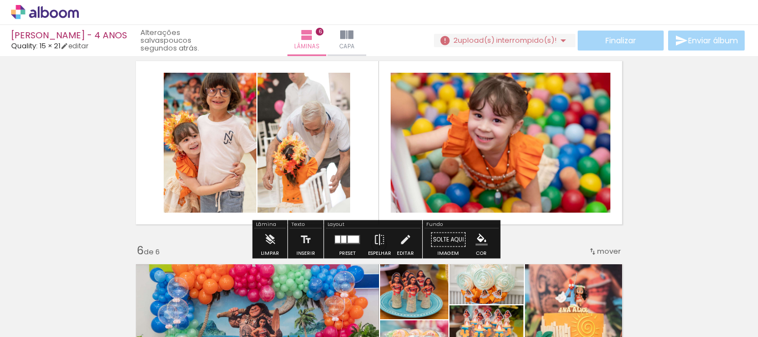
scroll to position [842, 0]
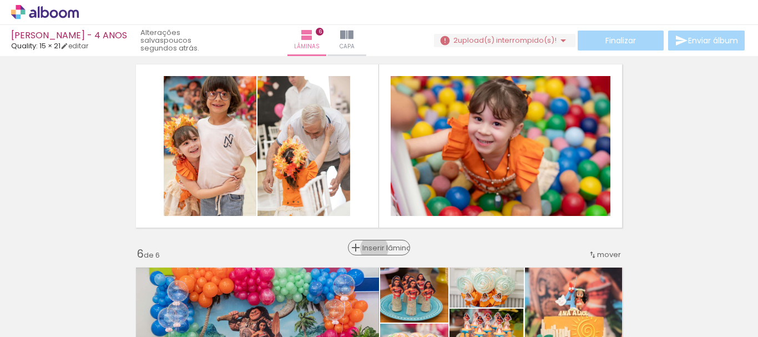
click at [372, 249] on span "Inserir lâmina" at bounding box center [383, 247] width 43 height 7
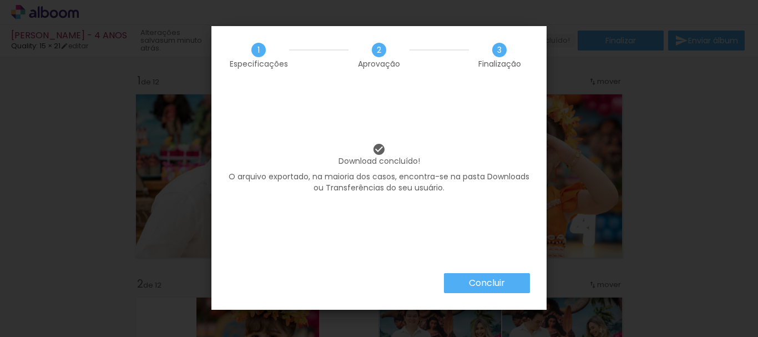
scroll to position [0, 1735]
click at [467, 273] on paper-button "Concluir" at bounding box center [487, 283] width 86 height 20
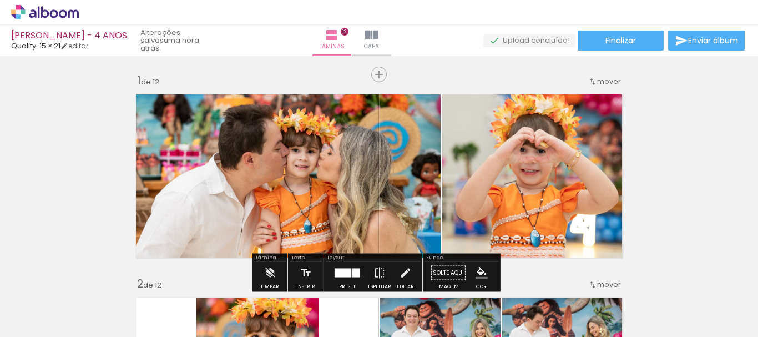
scroll to position [0, 1735]
